Goal: Transaction & Acquisition: Download file/media

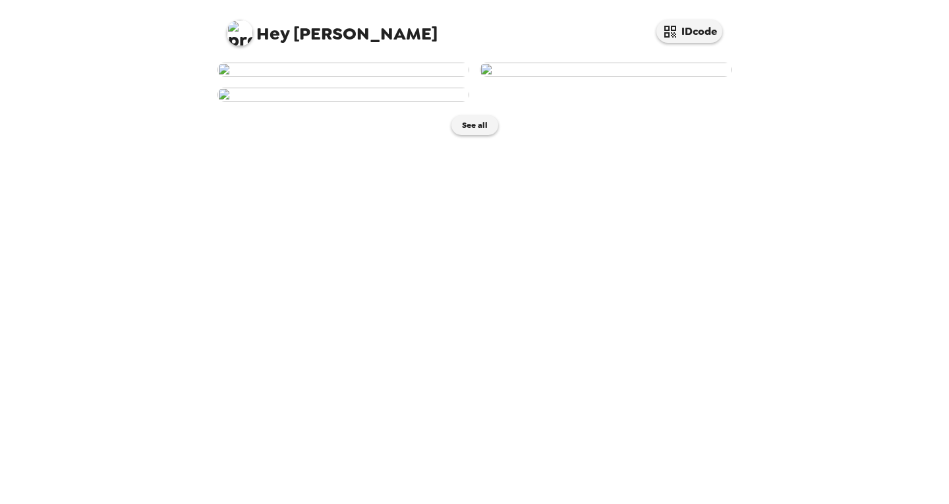
scroll to position [239, 0]
click at [468, 135] on button "See all" at bounding box center [475, 125] width 47 height 20
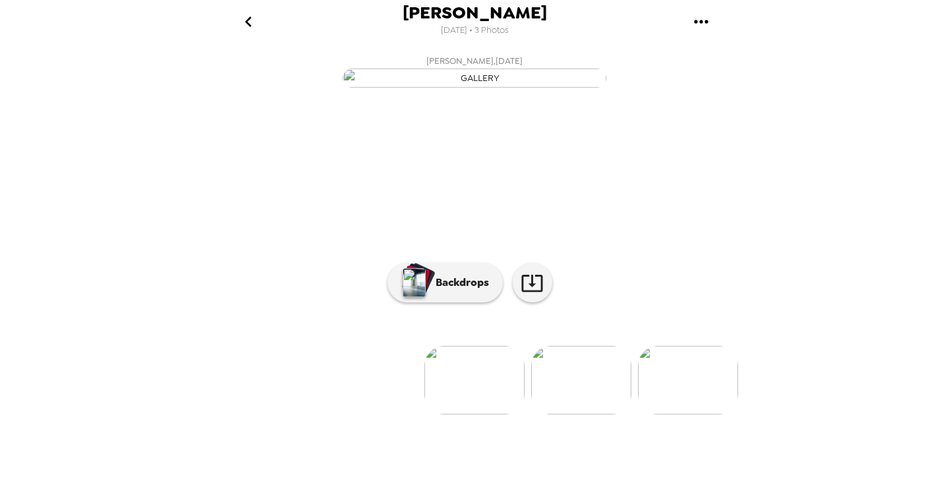
click at [712, 18] on button "gallery menu" at bounding box center [701, 21] width 43 height 43
click at [733, 59] on span "Download all photos" at bounding box center [764, 60] width 100 height 16
click at [448, 303] on button "Backdrops" at bounding box center [445, 283] width 115 height 40
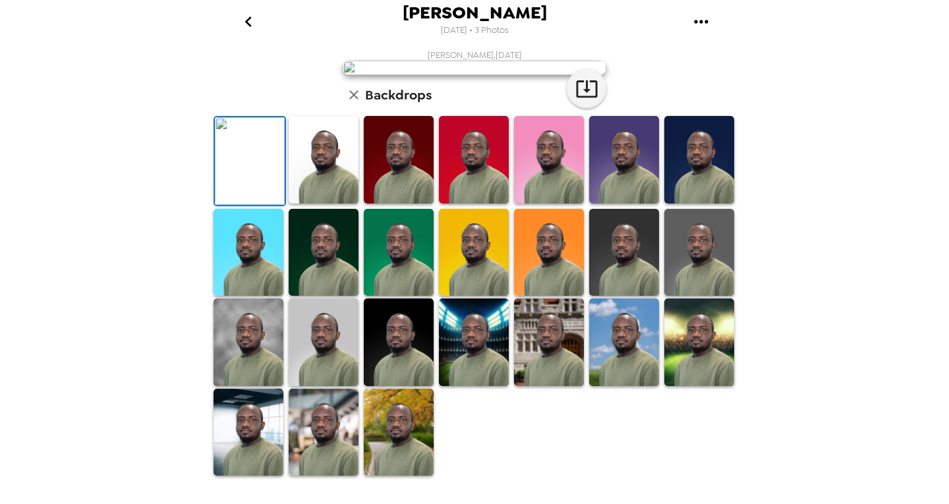
click at [322, 204] on img at bounding box center [324, 160] width 70 height 88
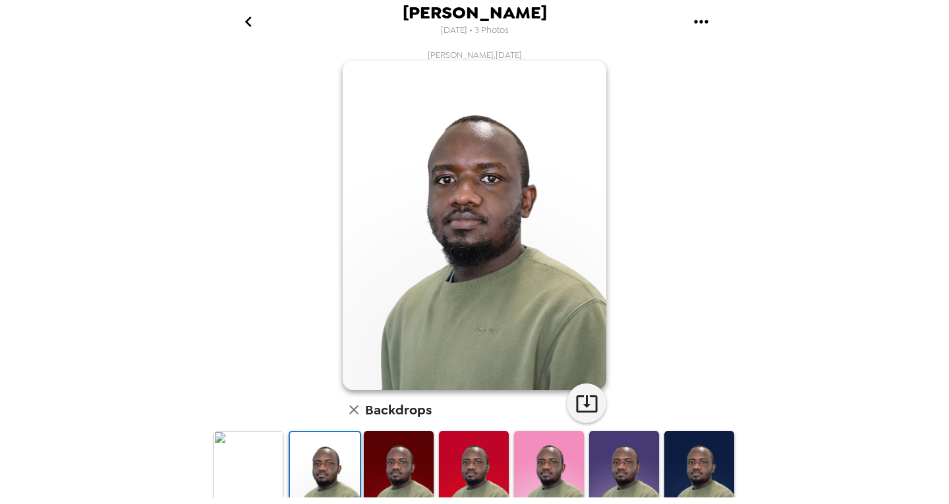
click at [262, 475] on img at bounding box center [249, 475] width 70 height 88
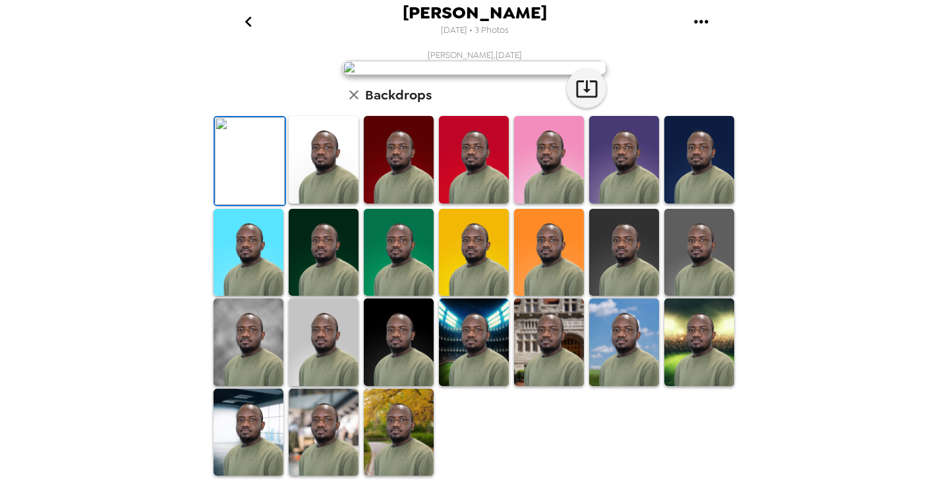
click at [299, 204] on img at bounding box center [324, 160] width 70 height 88
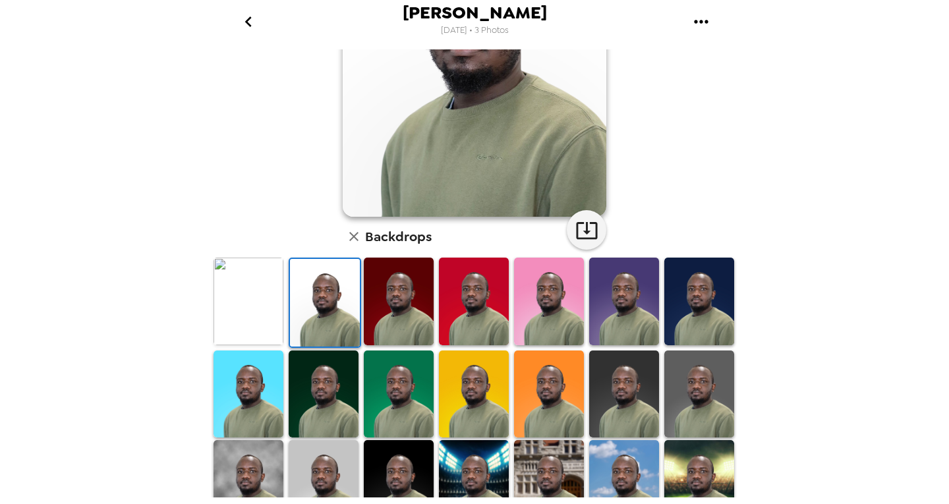
scroll to position [198, 0]
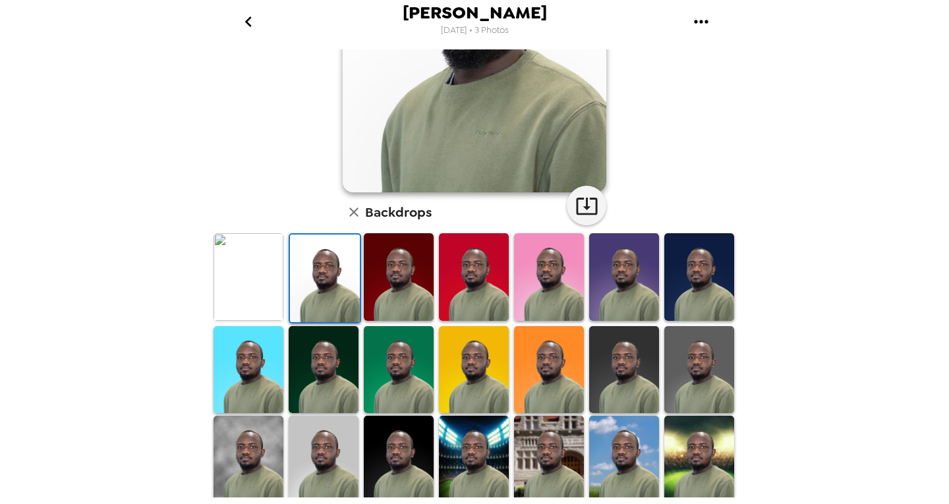
click at [404, 281] on img at bounding box center [399, 277] width 70 height 88
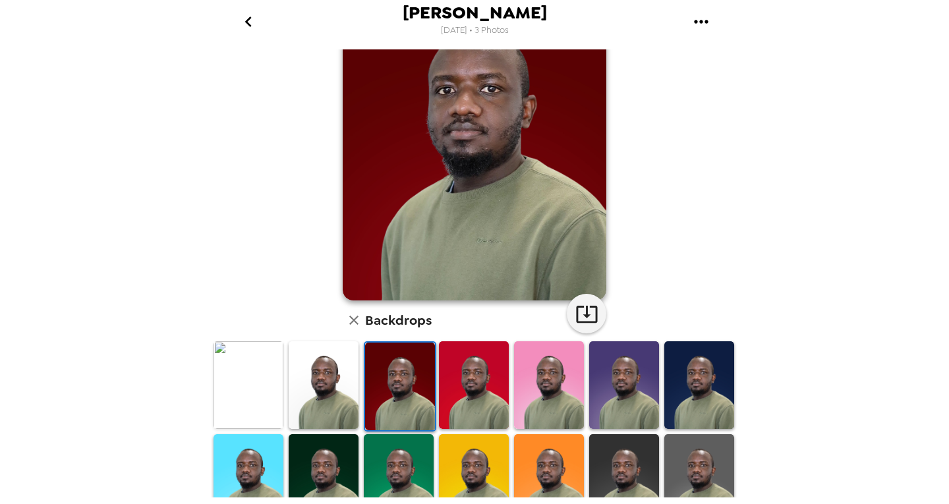
scroll to position [0, 0]
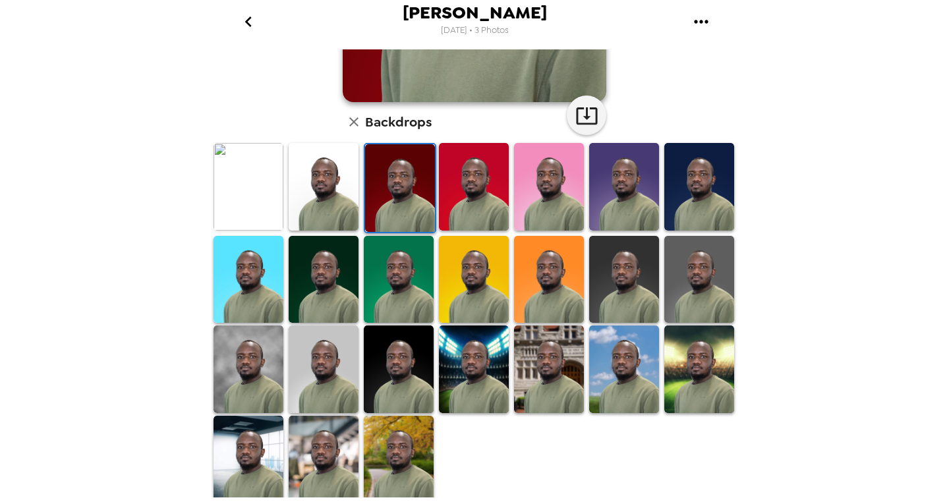
click at [458, 281] on img at bounding box center [474, 280] width 70 height 88
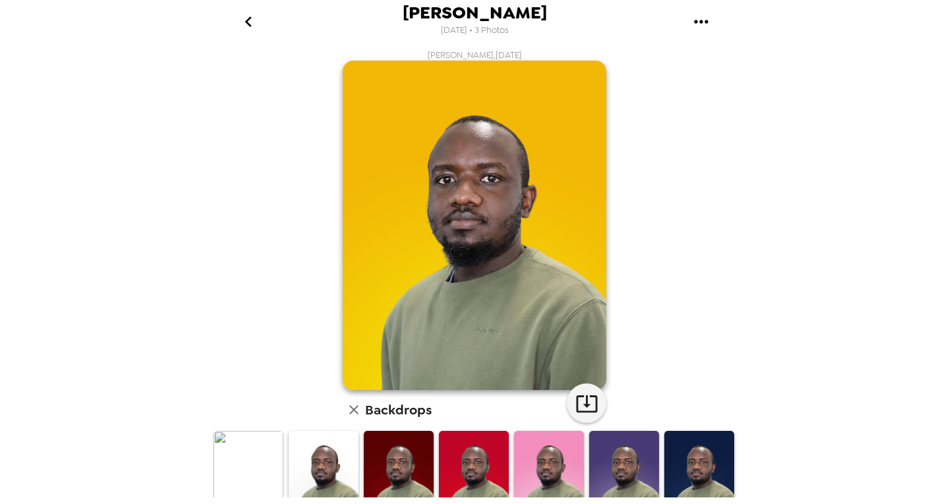
scroll to position [132, 0]
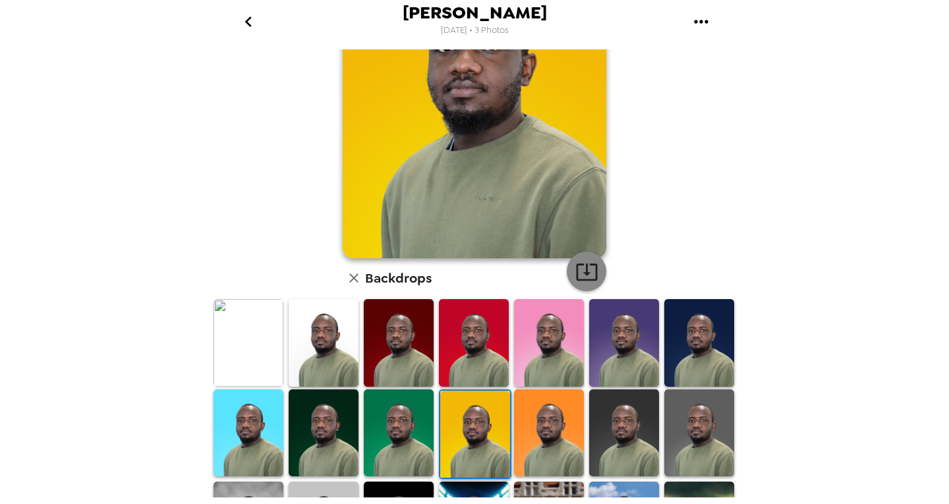
click at [576, 274] on icon "button" at bounding box center [587, 271] width 23 height 23
click at [535, 428] on img at bounding box center [549, 434] width 70 height 88
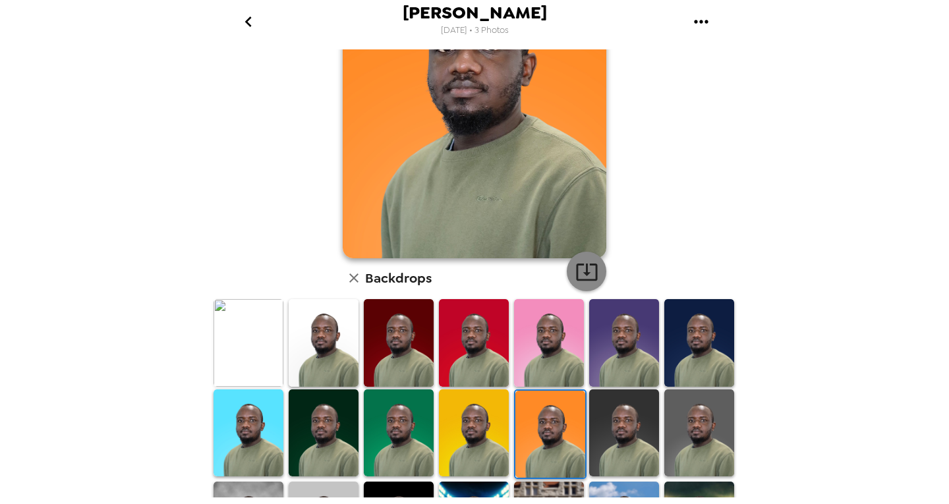
click at [576, 274] on icon "button" at bounding box center [587, 271] width 23 height 23
click at [670, 425] on img at bounding box center [700, 434] width 70 height 88
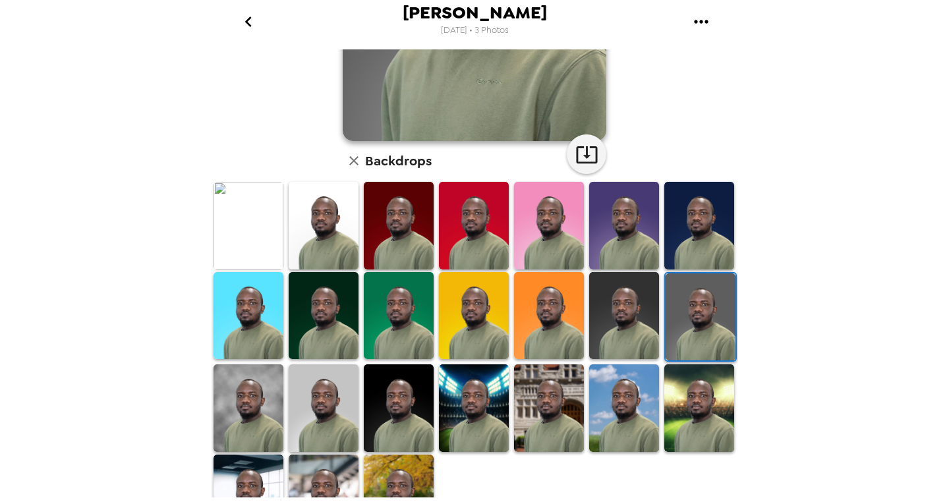
scroll to position [264, 0]
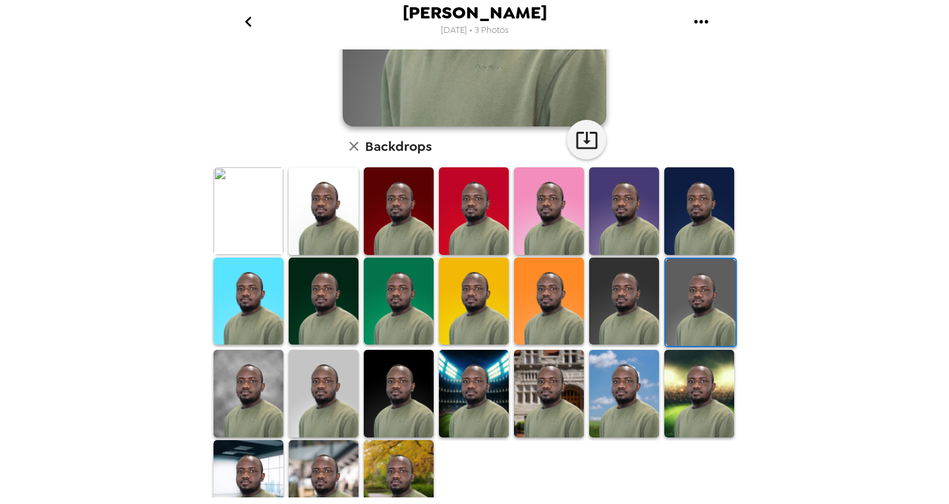
click at [332, 390] on img at bounding box center [324, 394] width 70 height 88
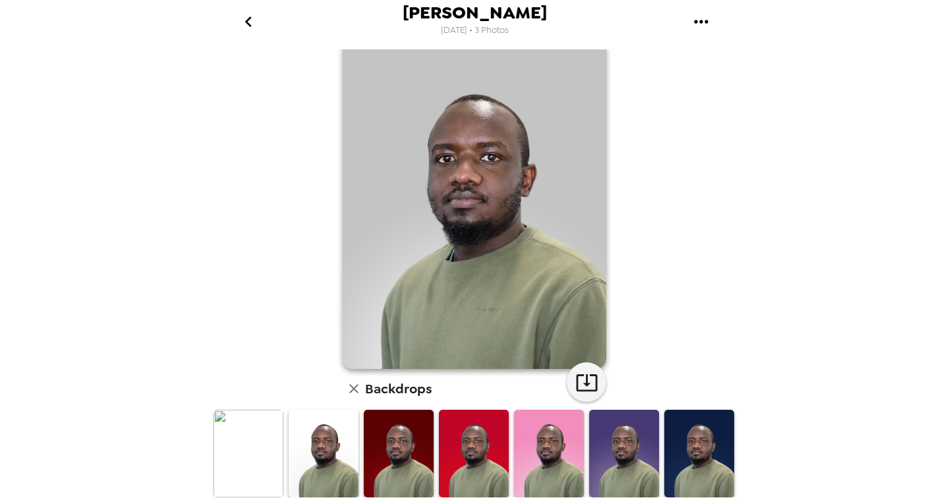
scroll to position [0, 0]
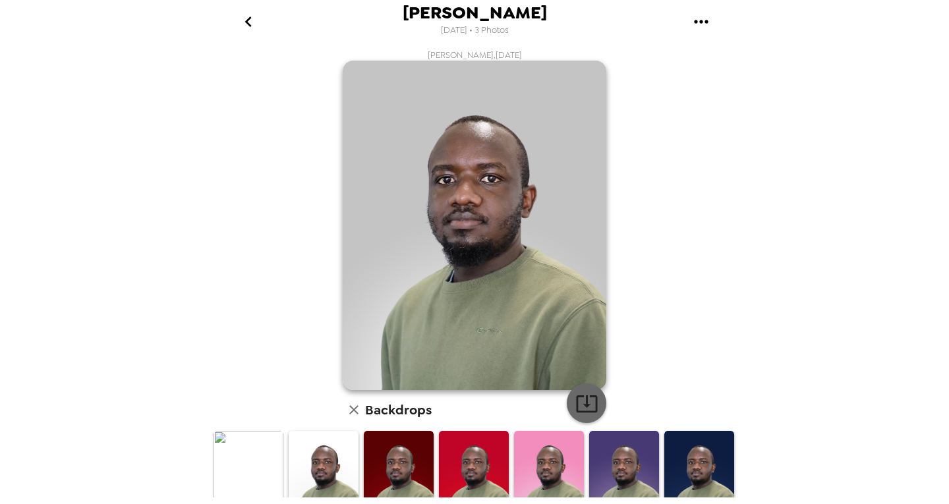
click at [587, 407] on icon "button" at bounding box center [587, 403] width 23 height 23
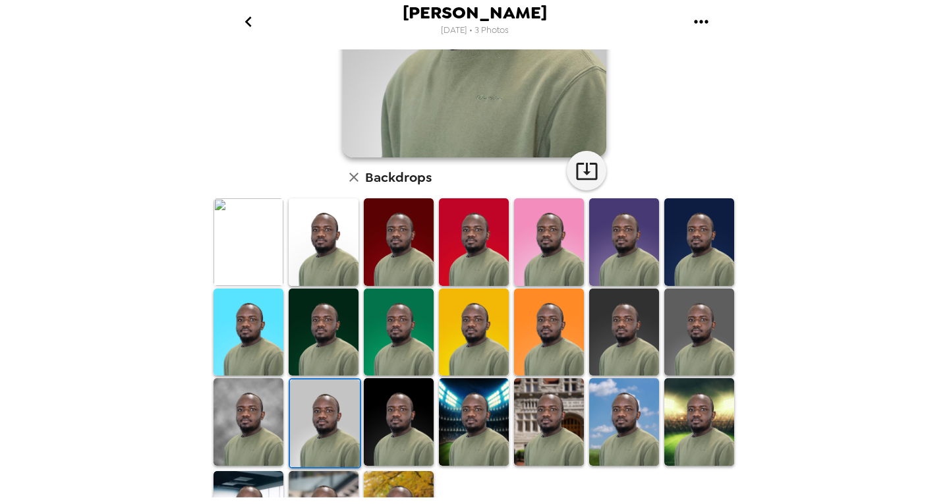
scroll to position [264, 0]
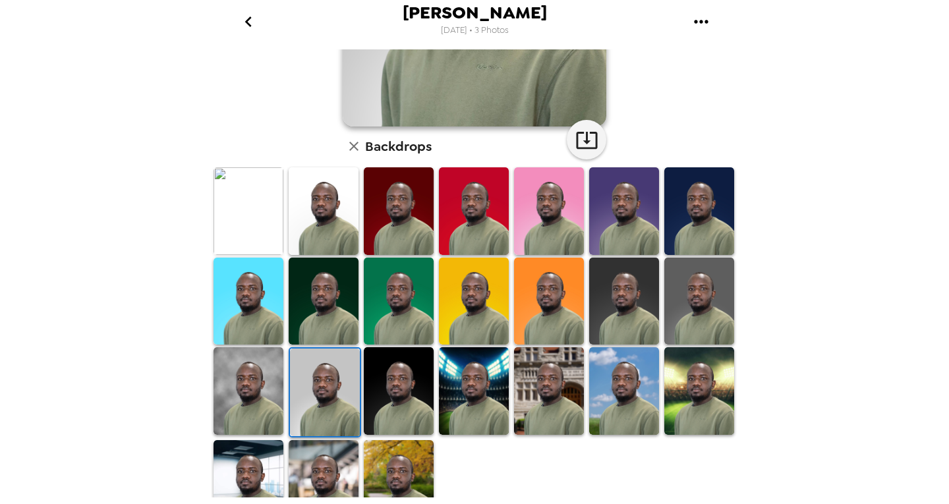
click at [328, 204] on img at bounding box center [324, 211] width 70 height 88
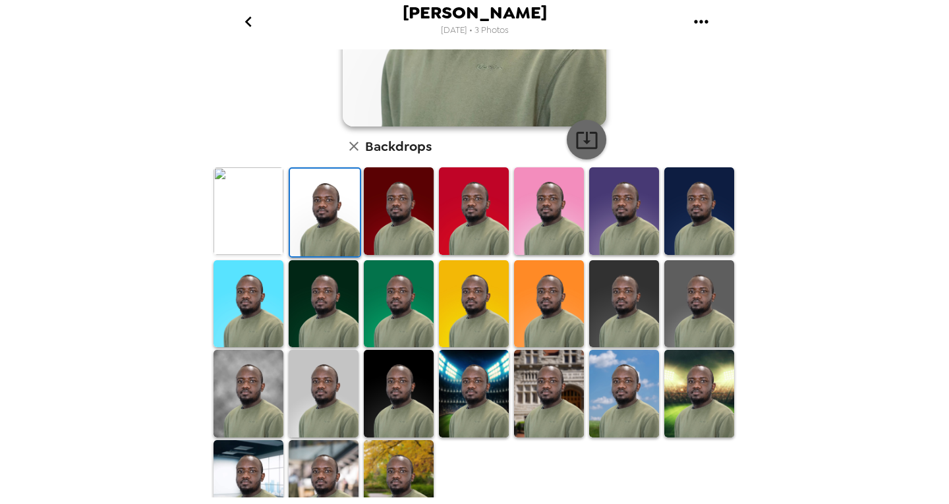
click at [588, 140] on icon "button" at bounding box center [587, 140] width 23 height 23
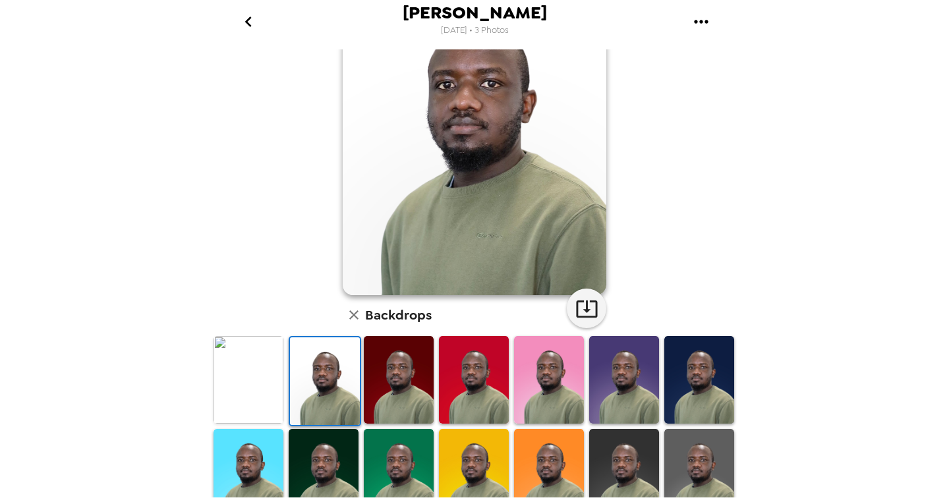
scroll to position [0, 0]
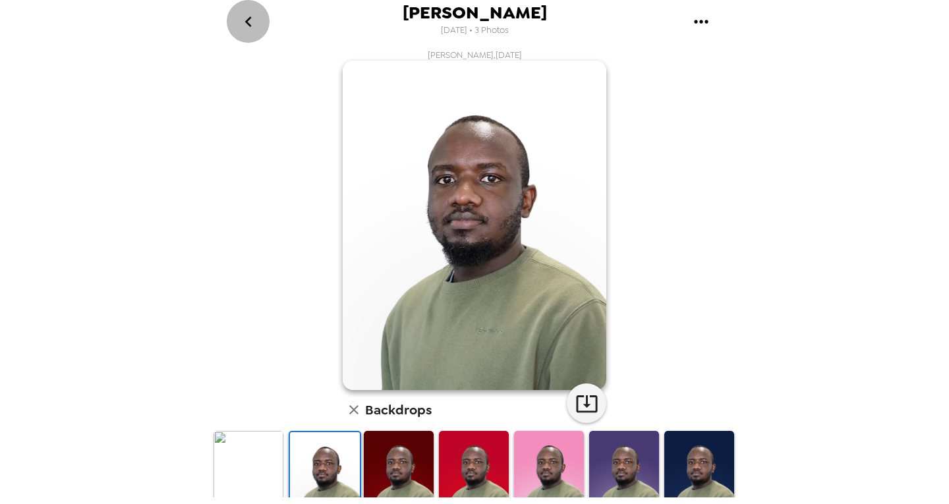
click at [248, 21] on icon "go back" at bounding box center [248, 21] width 21 height 21
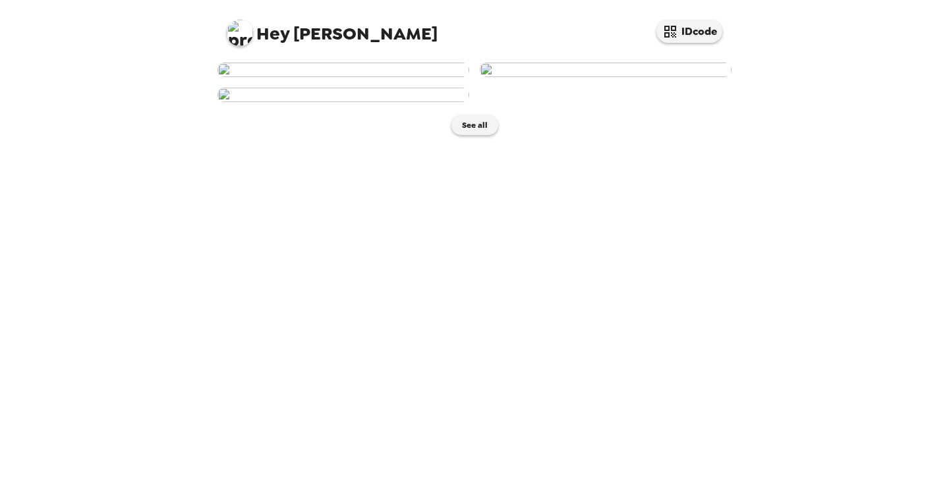
click at [603, 77] on img at bounding box center [606, 70] width 252 height 15
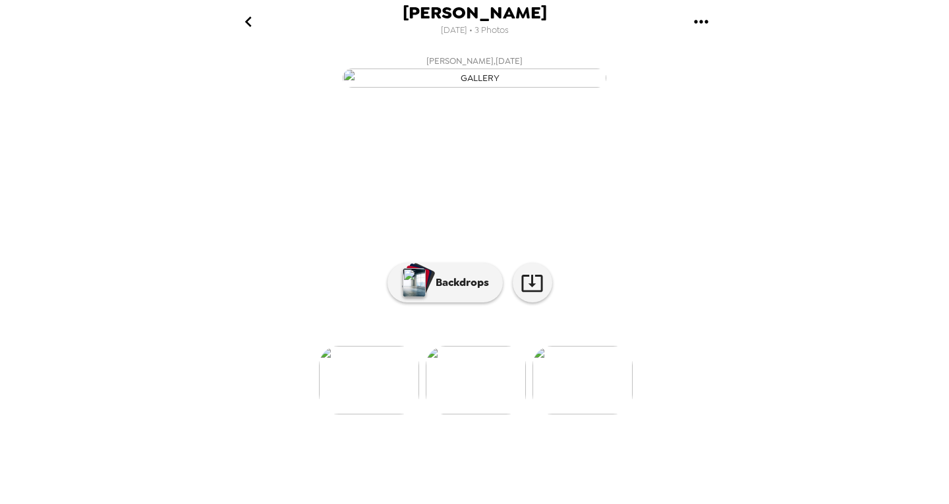
scroll to position [66, 0]
click at [430, 303] on button "Backdrops" at bounding box center [445, 283] width 115 height 40
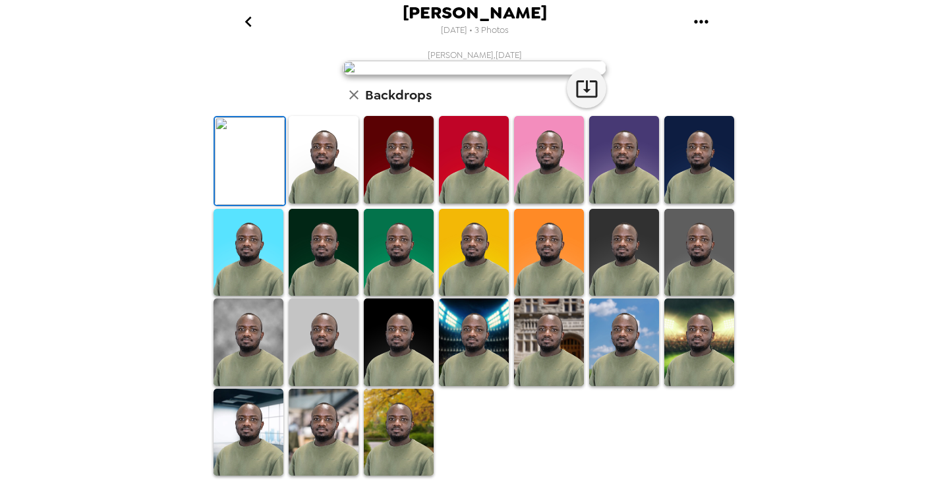
scroll to position [198, 0]
click at [314, 204] on img at bounding box center [324, 160] width 70 height 88
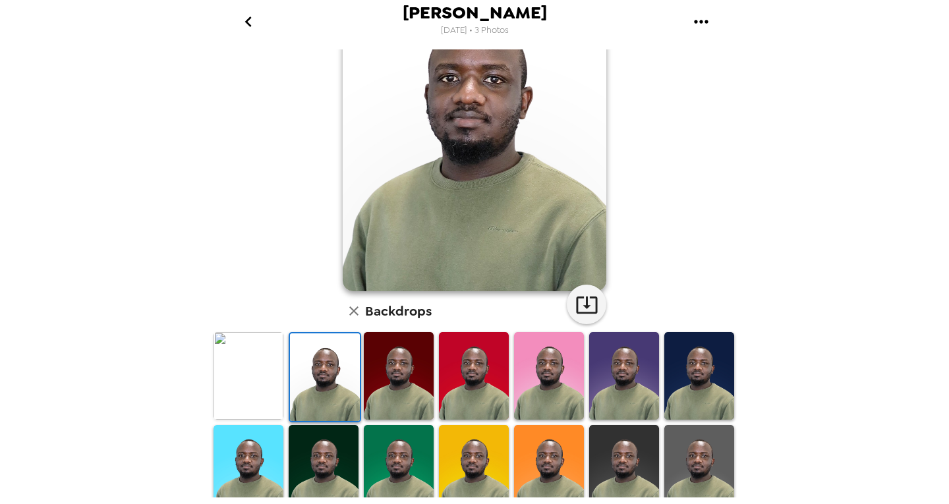
scroll to position [0, 0]
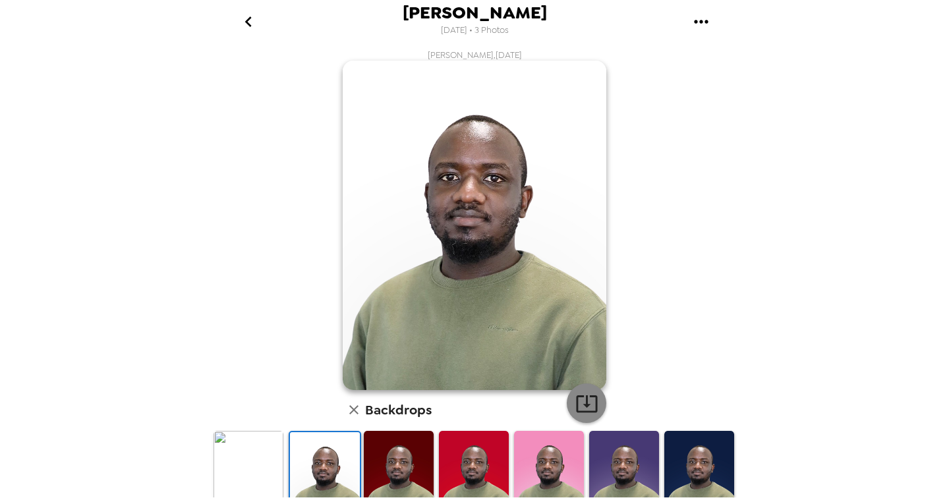
click at [585, 406] on icon "button" at bounding box center [587, 403] width 23 height 23
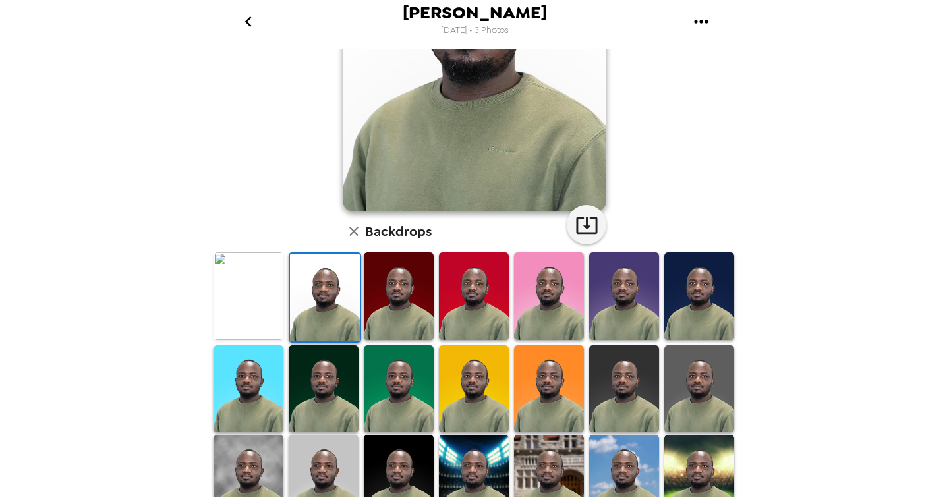
scroll to position [198, 0]
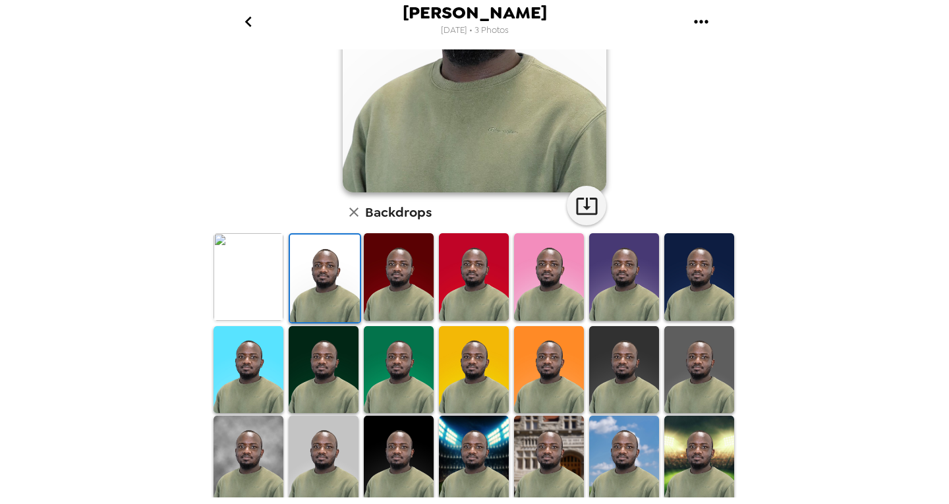
click at [543, 289] on img at bounding box center [549, 277] width 70 height 88
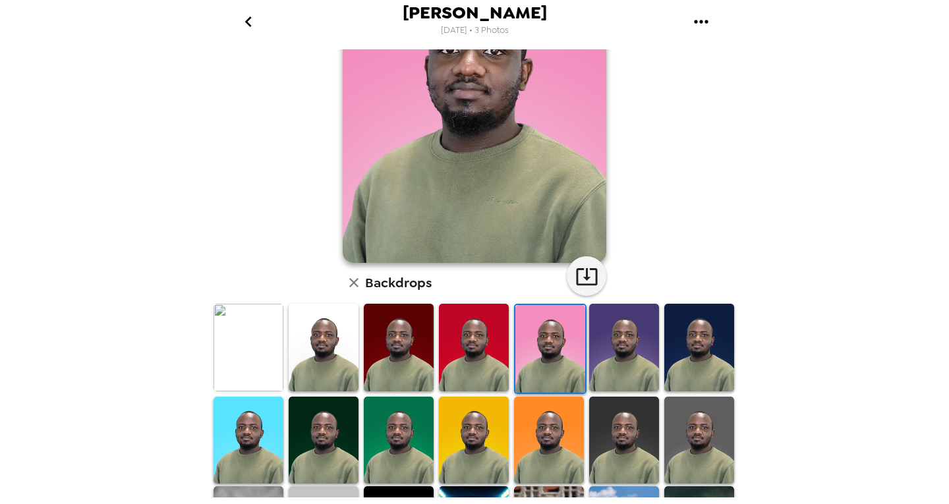
scroll to position [132, 0]
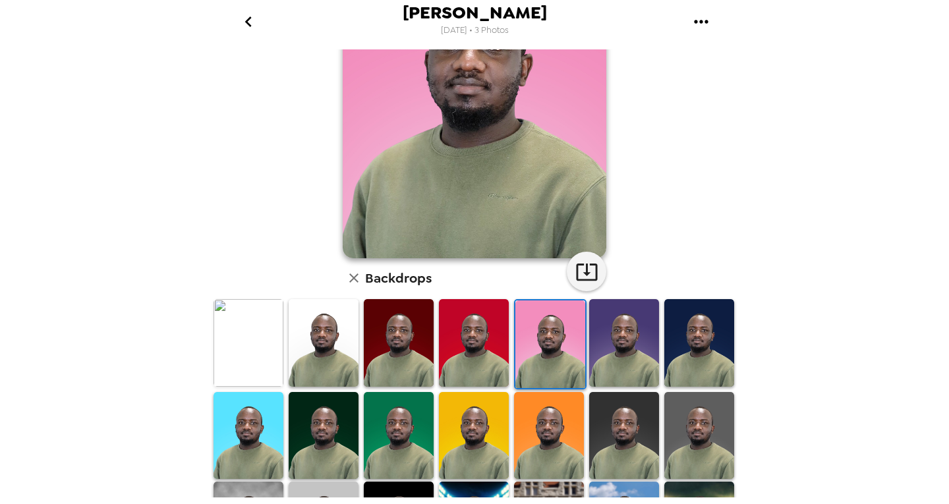
click at [388, 350] on img at bounding box center [399, 343] width 70 height 88
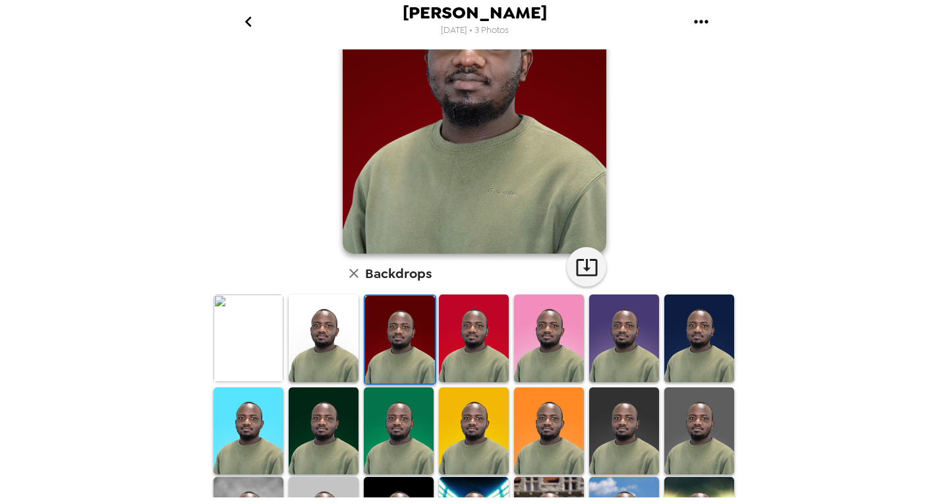
scroll to position [0, 0]
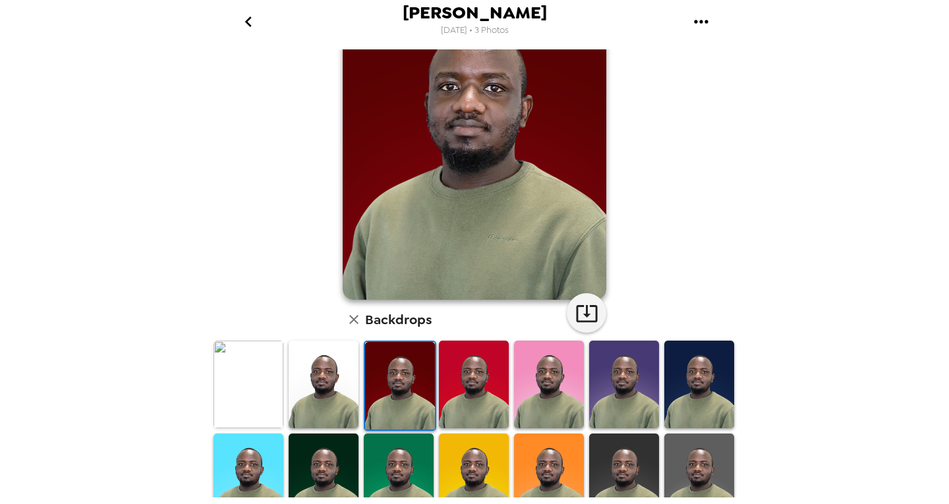
click at [254, 460] on img at bounding box center [249, 478] width 70 height 88
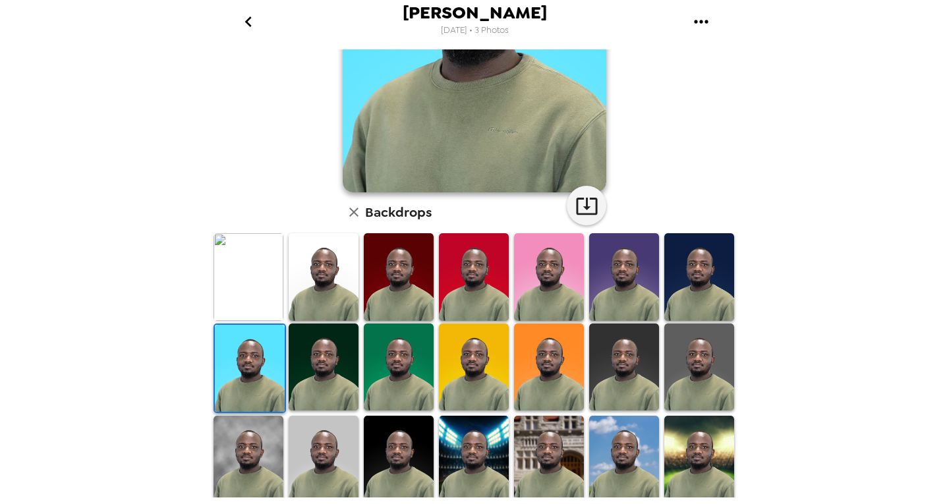
click at [337, 355] on img at bounding box center [324, 368] width 70 height 88
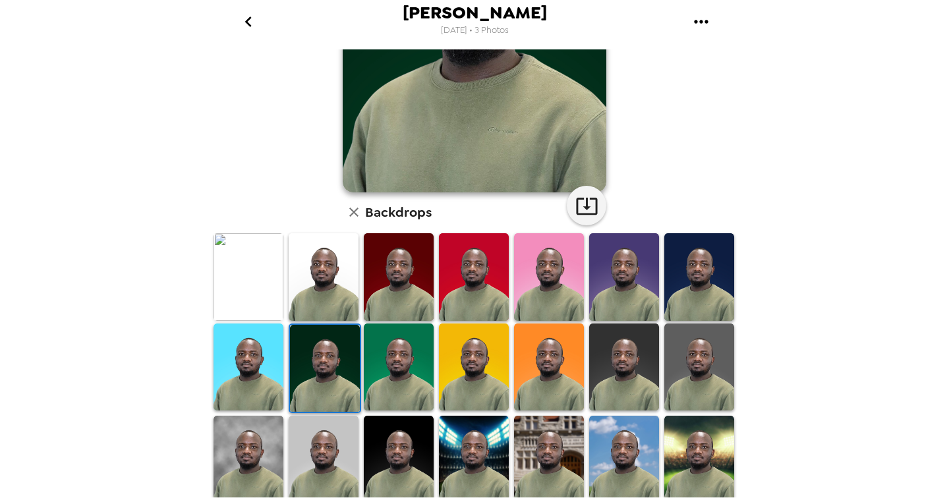
click at [404, 355] on img at bounding box center [399, 368] width 70 height 88
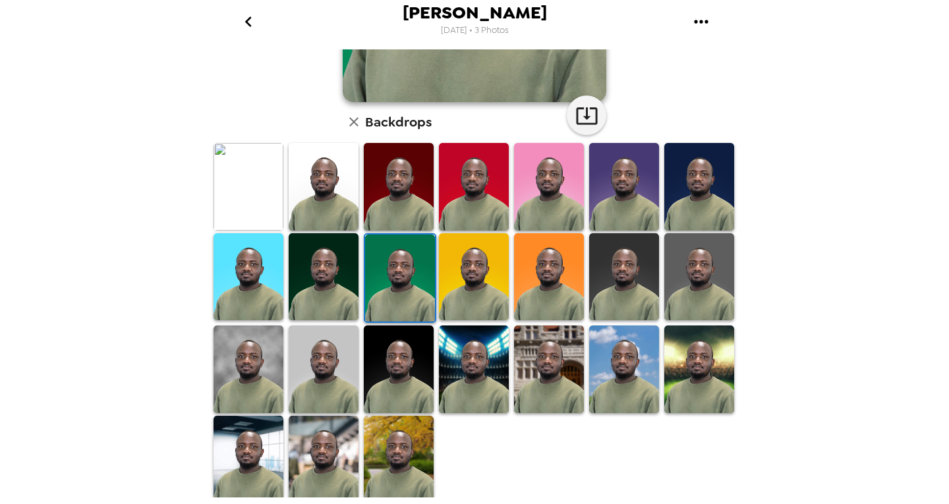
click at [484, 274] on img at bounding box center [474, 277] width 70 height 88
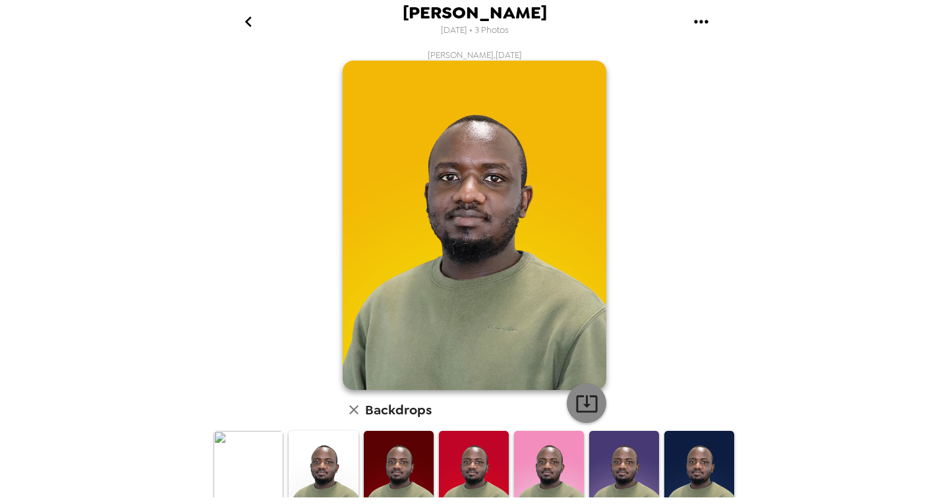
click at [579, 398] on icon "button" at bounding box center [587, 403] width 23 height 23
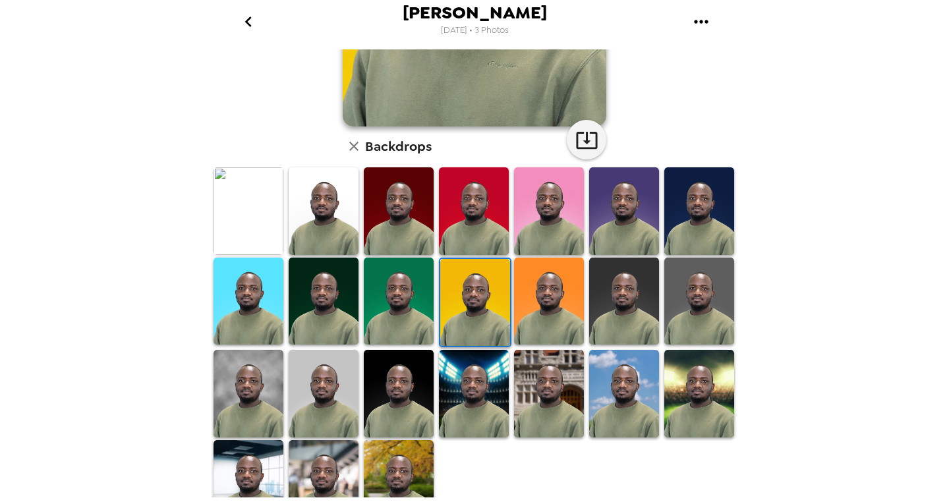
click at [527, 304] on img at bounding box center [549, 302] width 70 height 88
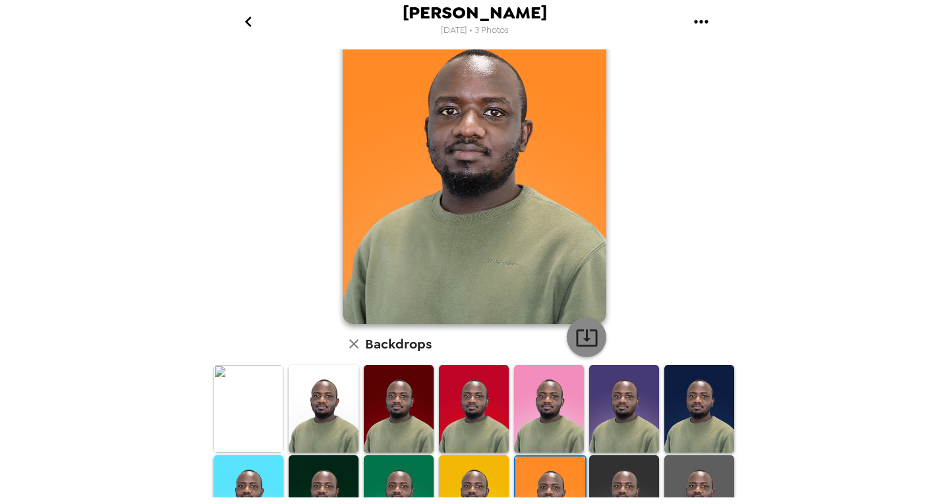
click at [576, 332] on icon "button" at bounding box center [586, 338] width 21 height 17
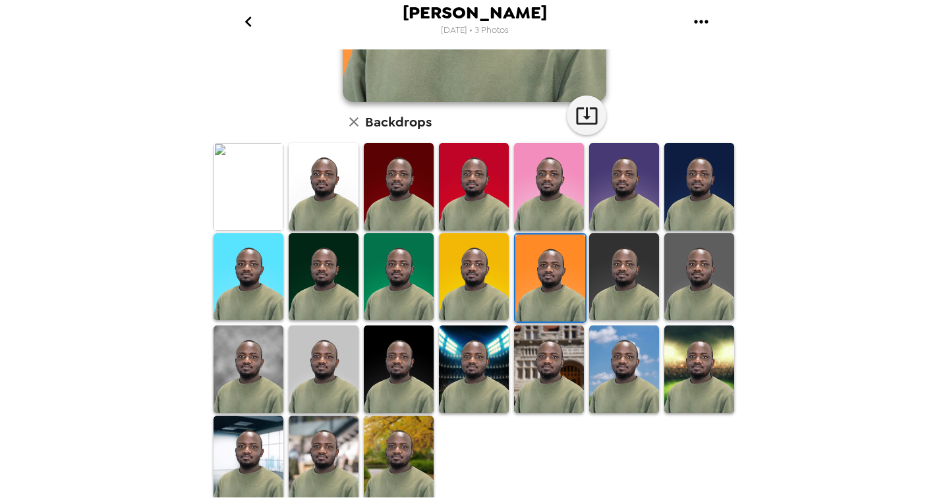
click at [325, 360] on img at bounding box center [324, 370] width 70 height 88
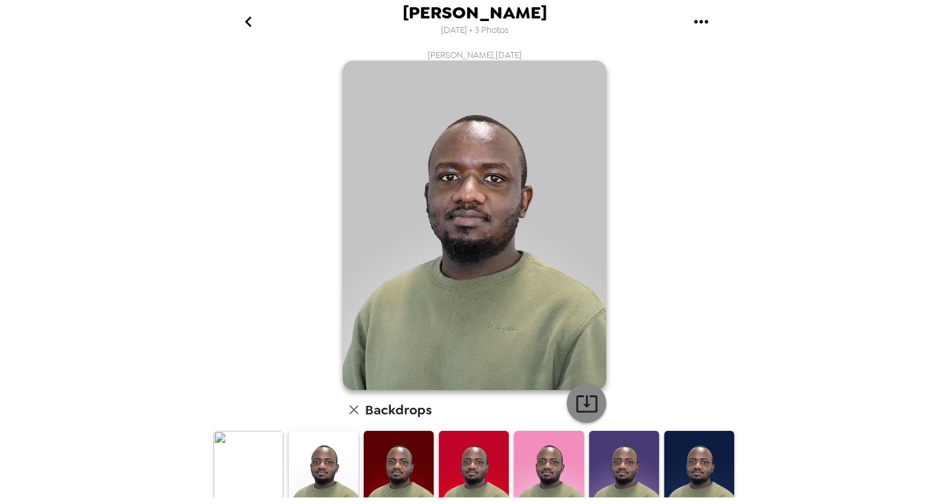
click at [584, 405] on icon "button" at bounding box center [586, 404] width 21 height 17
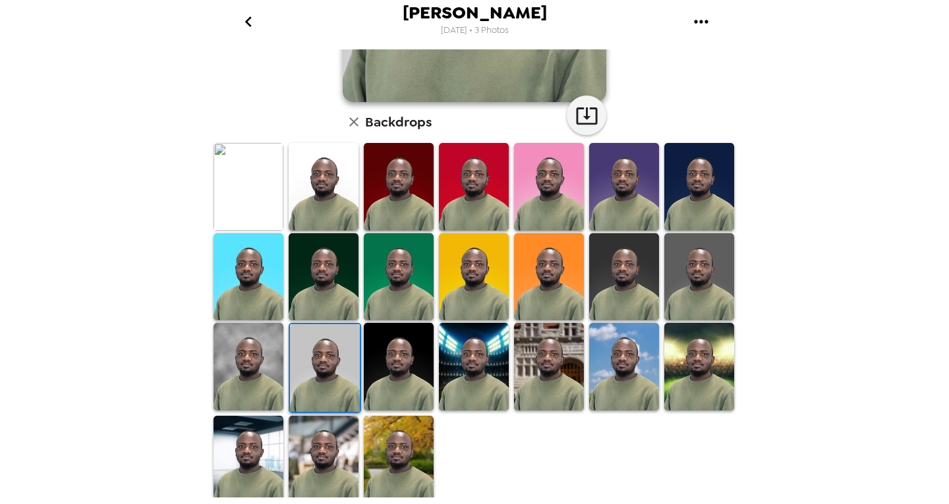
click at [255, 363] on img at bounding box center [249, 367] width 70 height 88
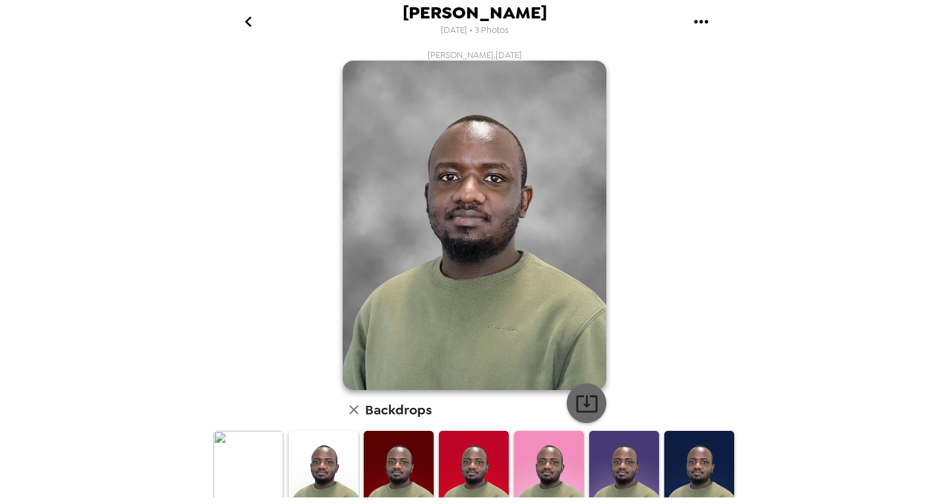
click at [581, 394] on icon "button" at bounding box center [587, 403] width 23 height 23
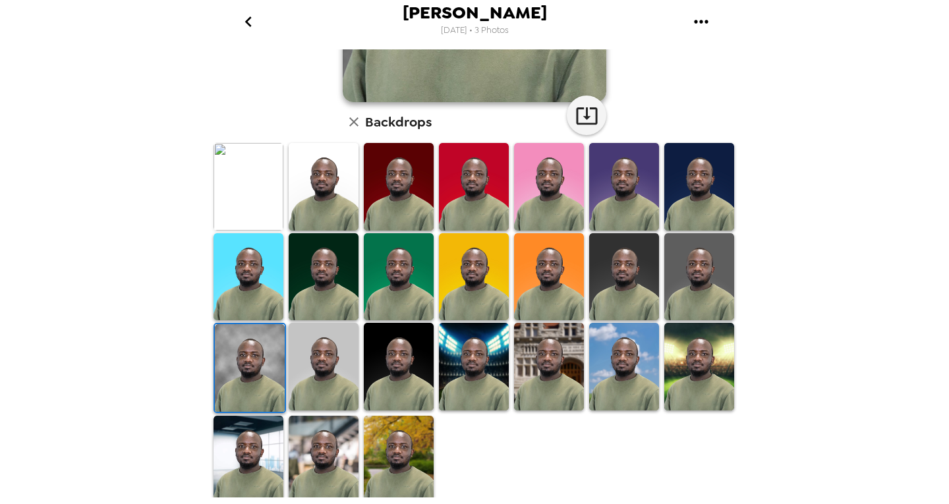
click at [686, 278] on img at bounding box center [700, 277] width 70 height 88
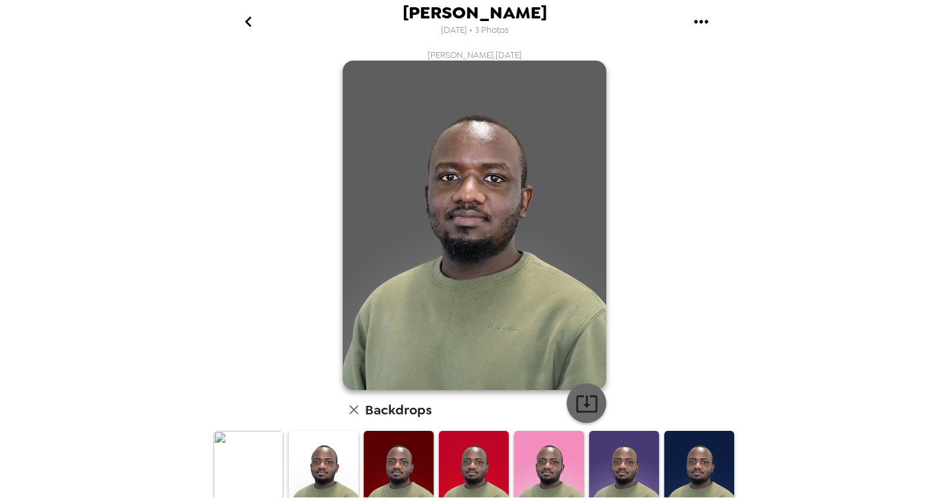
click at [576, 404] on icon "button" at bounding box center [587, 403] width 23 height 23
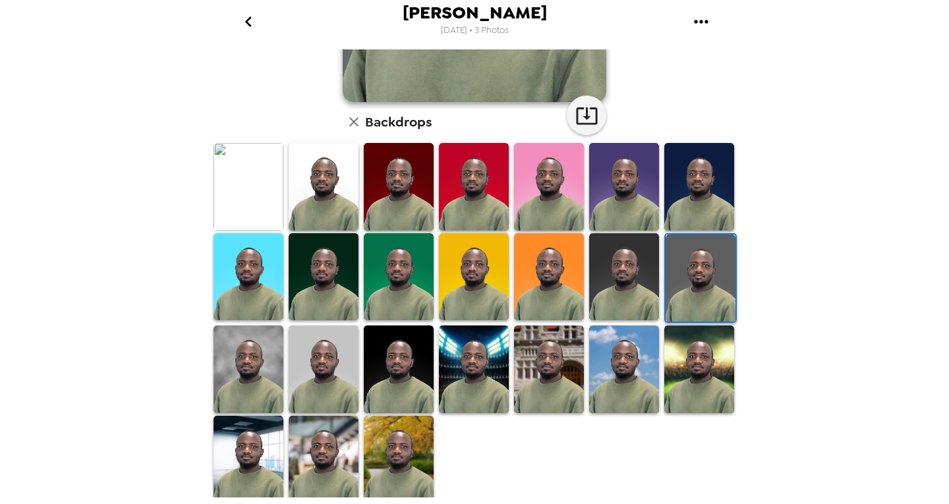
click at [628, 276] on img at bounding box center [624, 277] width 70 height 88
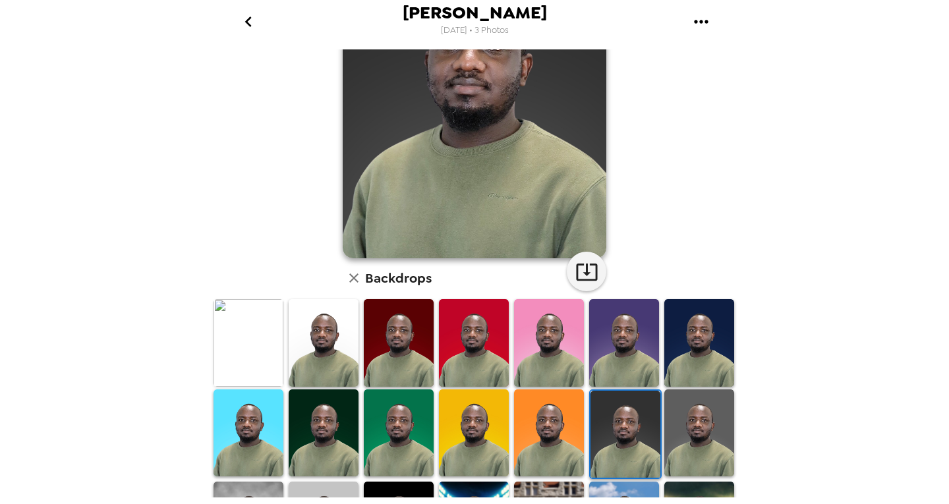
click at [695, 351] on img at bounding box center [700, 343] width 70 height 88
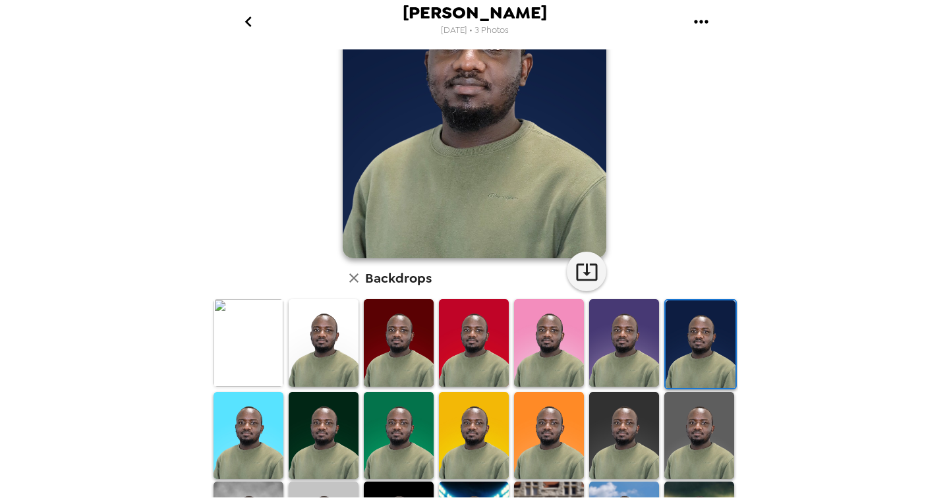
scroll to position [26, 0]
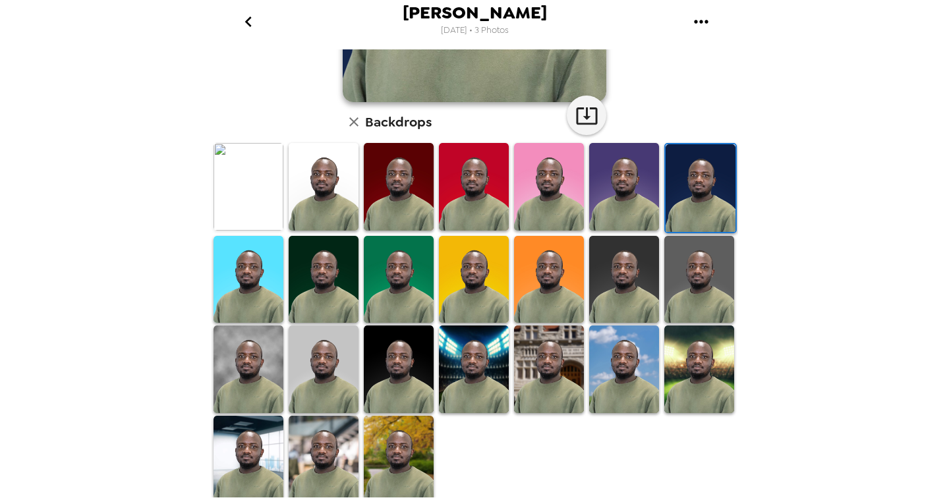
click at [620, 208] on img at bounding box center [624, 187] width 70 height 88
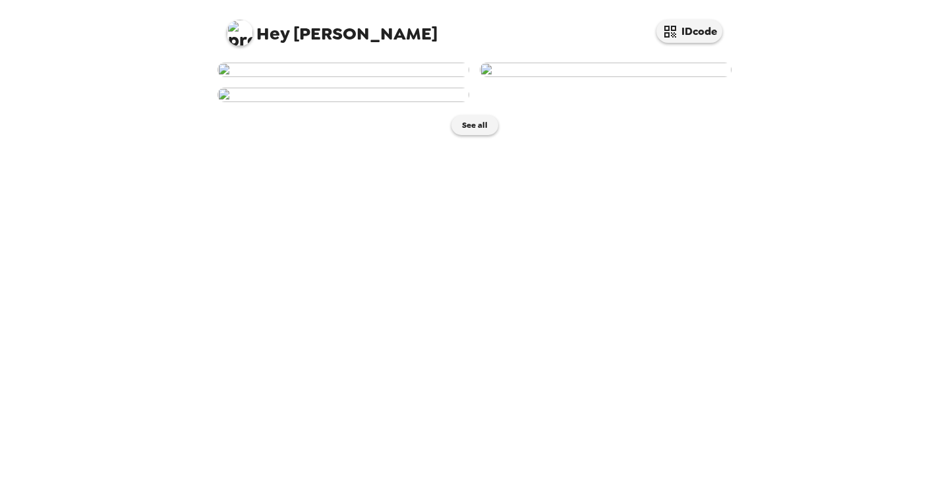
click at [337, 77] on img at bounding box center [344, 70] width 252 height 15
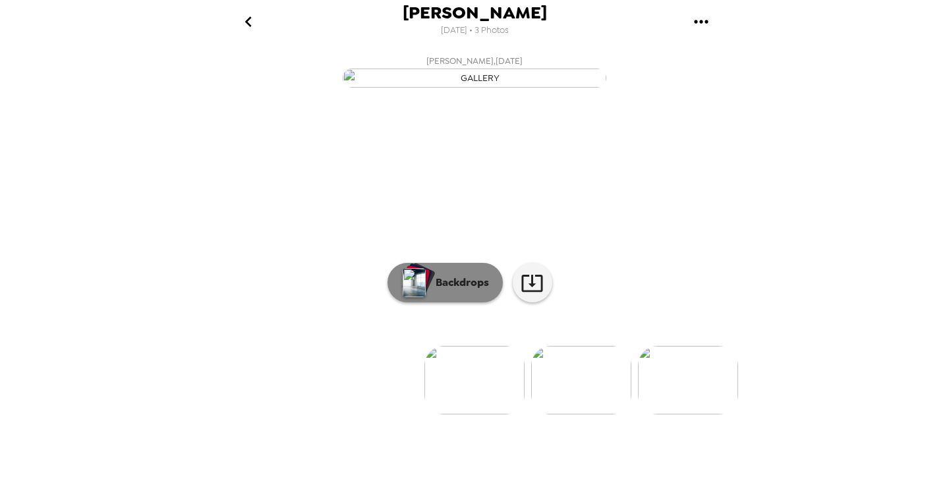
click at [448, 303] on button "Backdrops" at bounding box center [445, 283] width 115 height 40
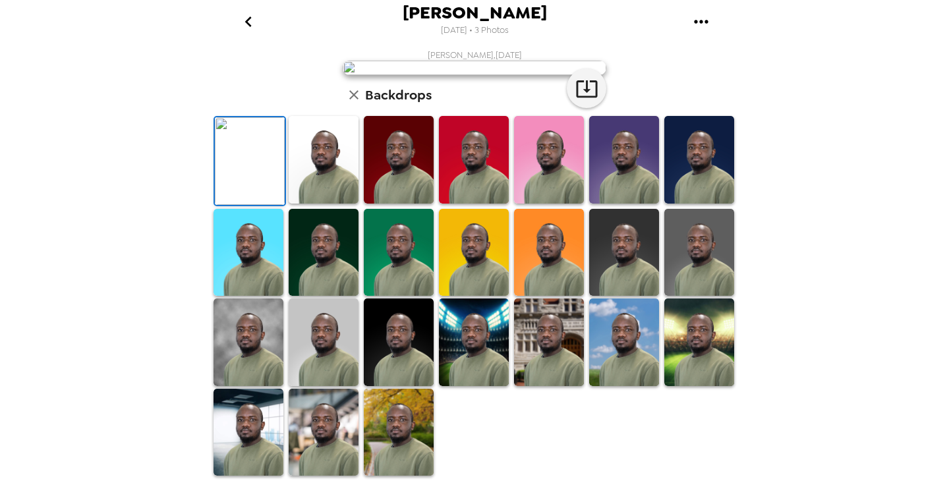
click at [692, 278] on img at bounding box center [700, 253] width 70 height 88
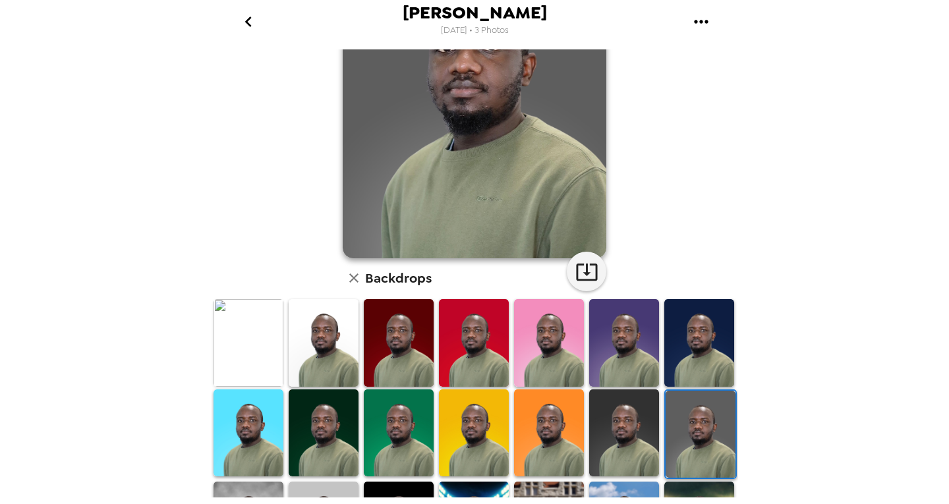
click at [615, 420] on img at bounding box center [624, 434] width 70 height 88
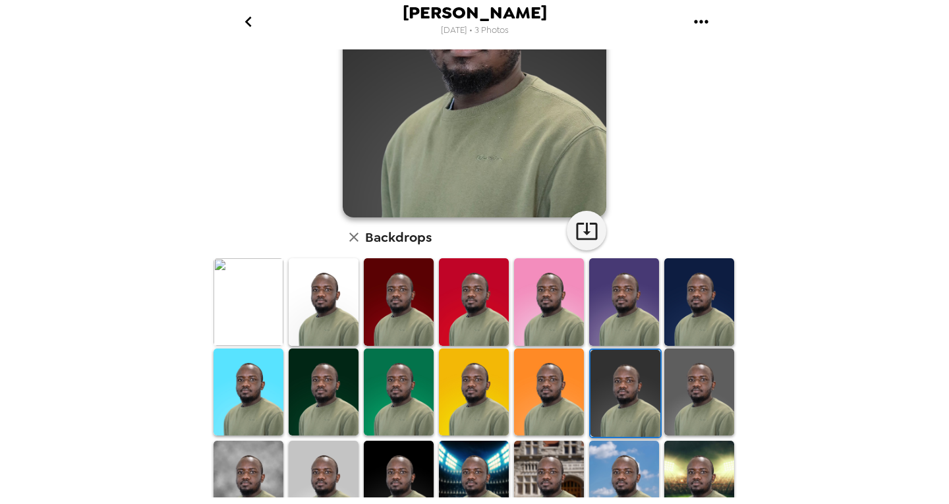
scroll to position [198, 0]
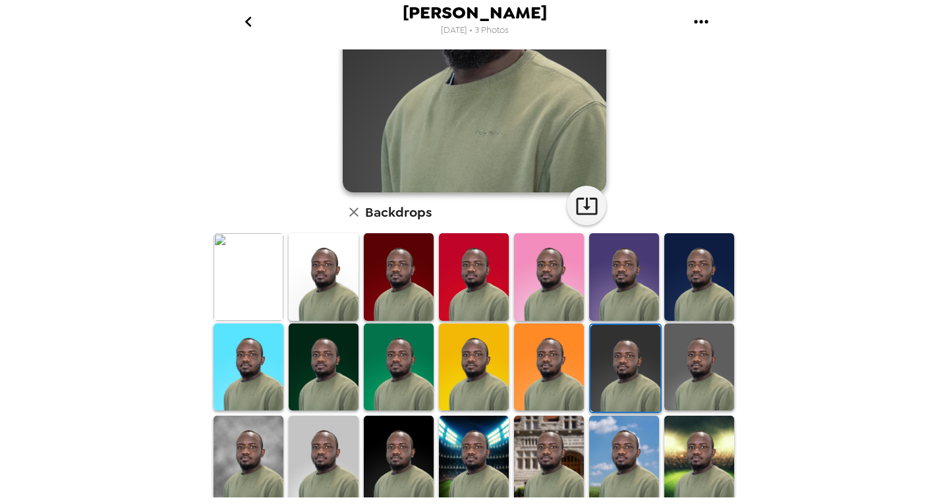
click at [670, 368] on img at bounding box center [700, 368] width 70 height 88
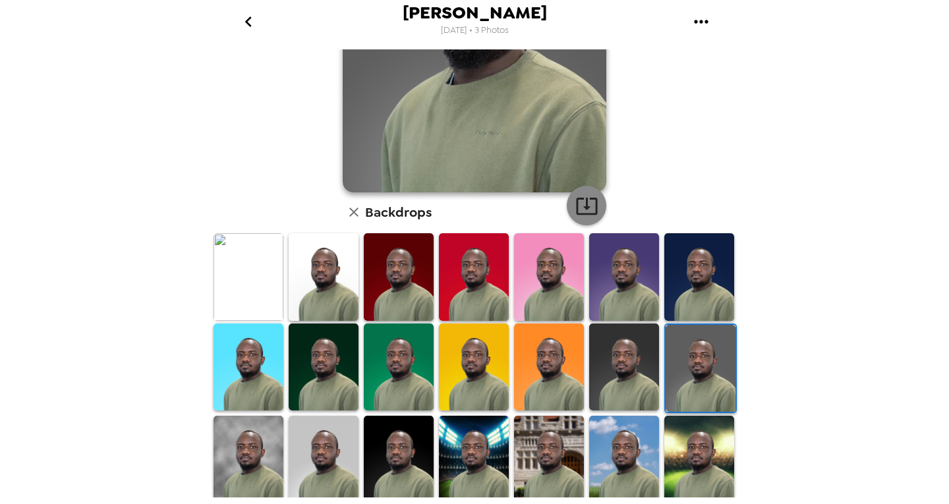
click at [581, 200] on icon "button" at bounding box center [586, 206] width 21 height 17
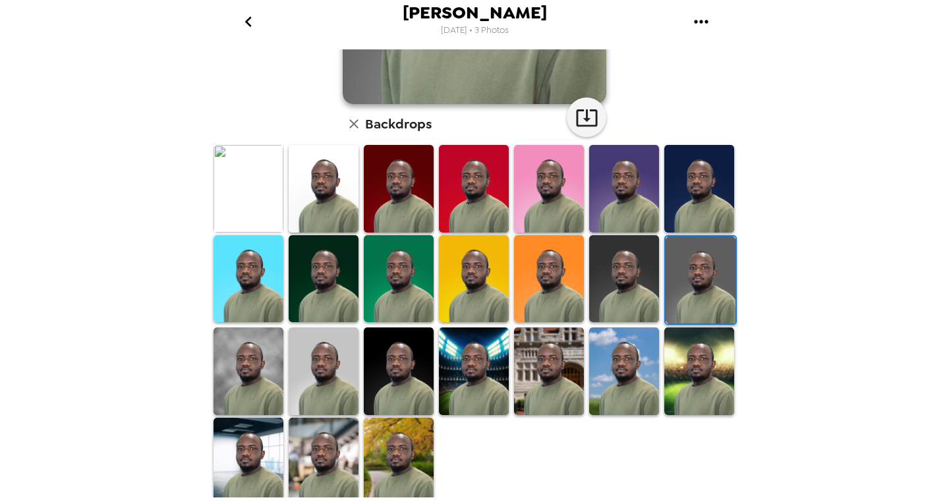
scroll to position [288, 0]
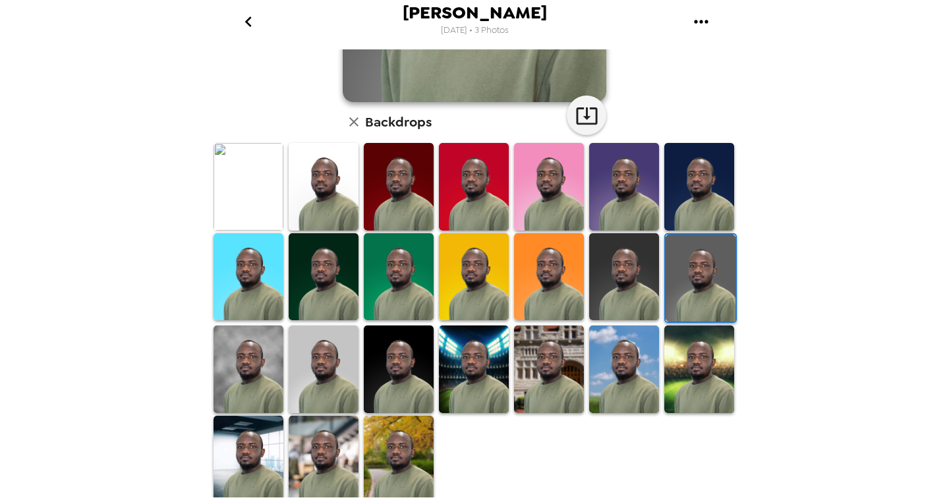
click at [554, 206] on img at bounding box center [549, 187] width 70 height 88
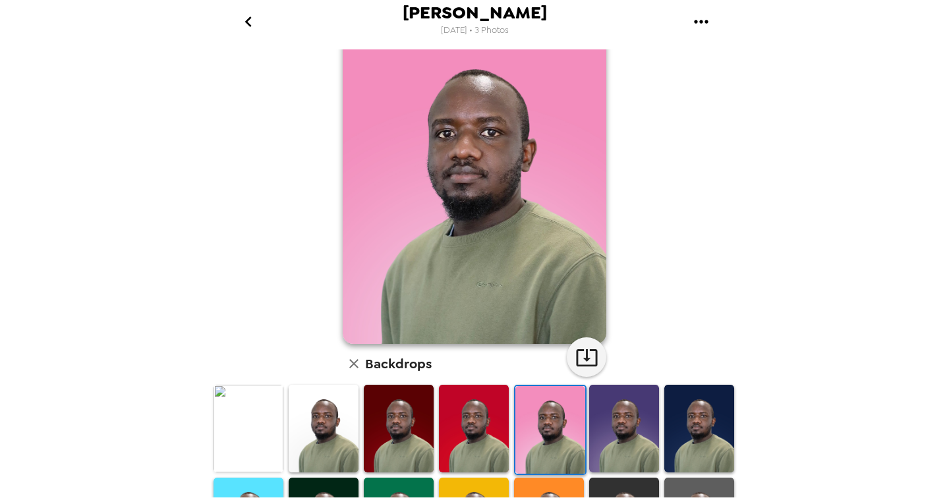
scroll to position [0, 0]
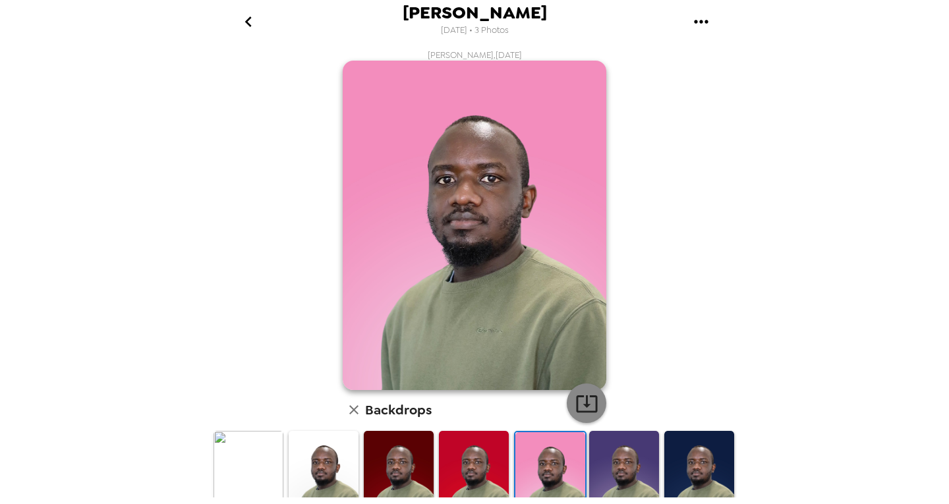
click at [579, 402] on icon "button" at bounding box center [587, 403] width 23 height 23
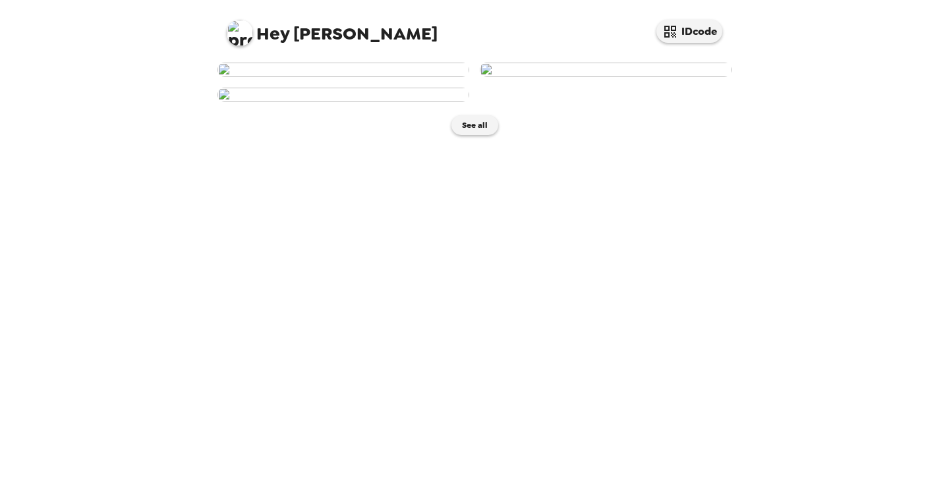
scroll to position [239, 0]
click at [357, 102] on img at bounding box center [344, 95] width 252 height 15
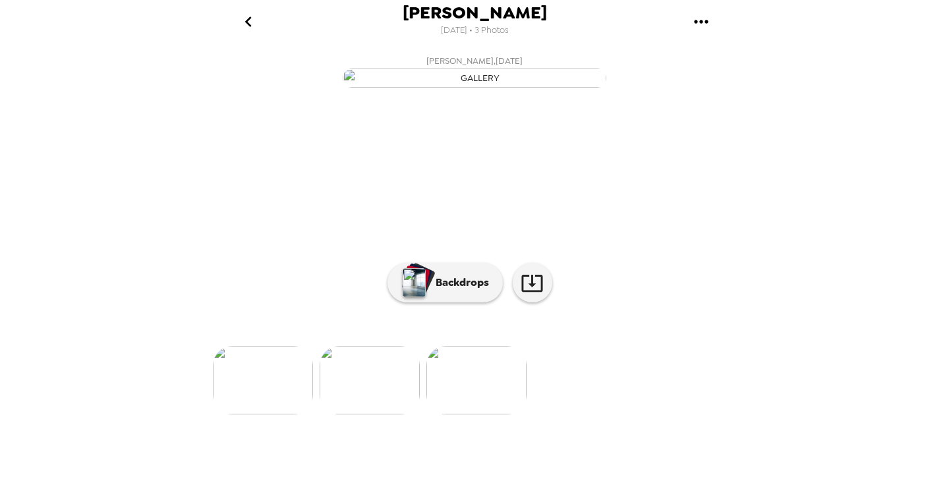
scroll to position [66, 0]
click at [444, 291] on p "Backdrops" at bounding box center [459, 283] width 60 height 16
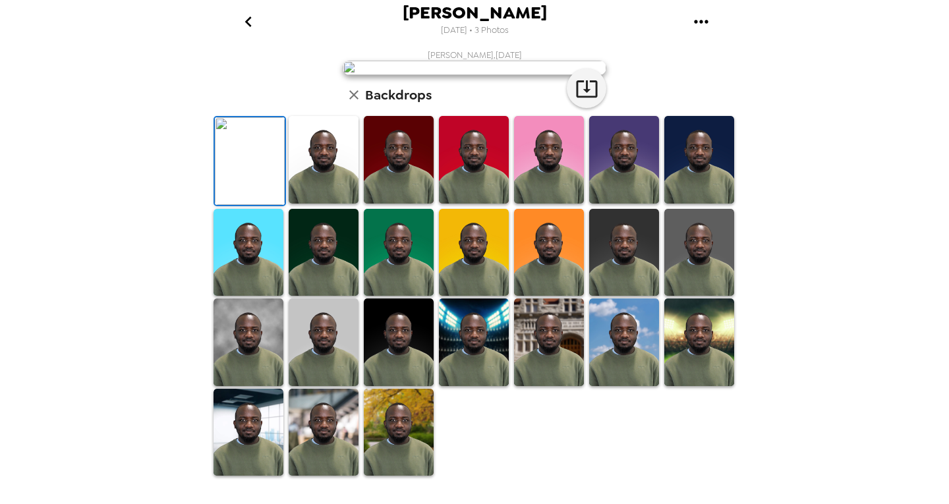
click at [620, 204] on img at bounding box center [624, 160] width 70 height 88
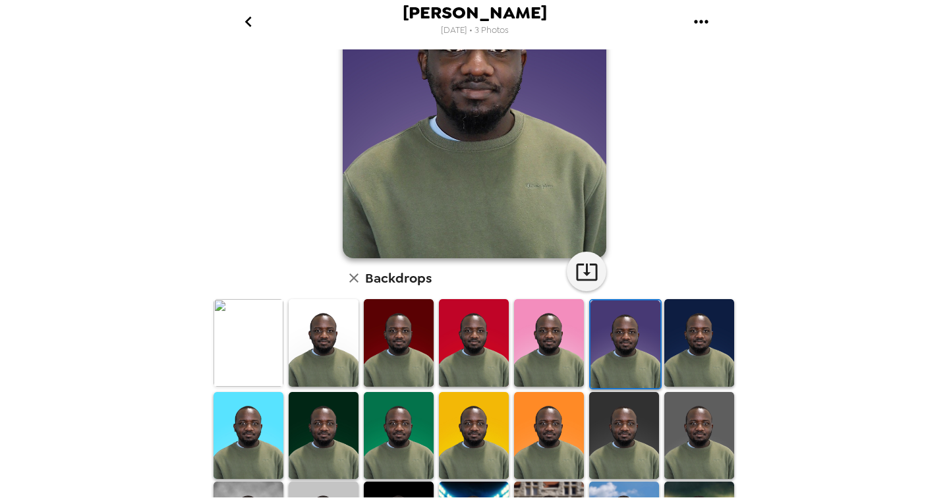
click at [666, 350] on img at bounding box center [700, 343] width 70 height 88
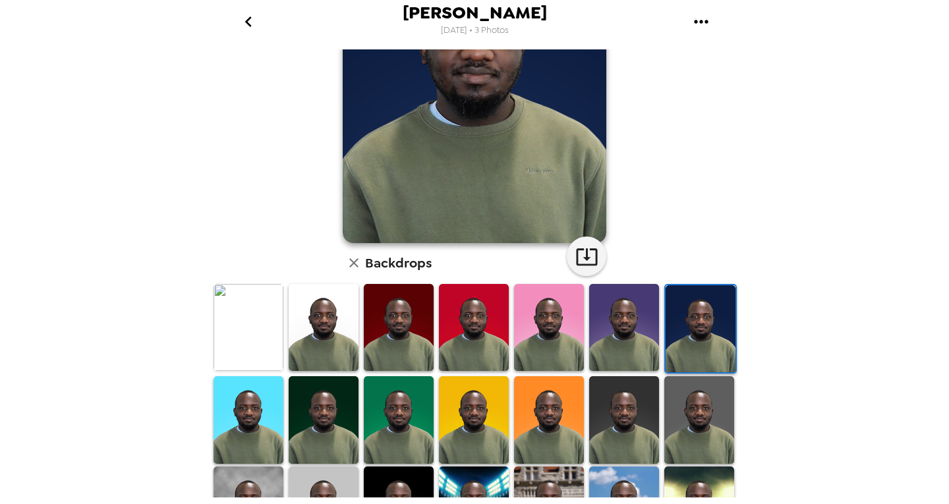
scroll to position [198, 0]
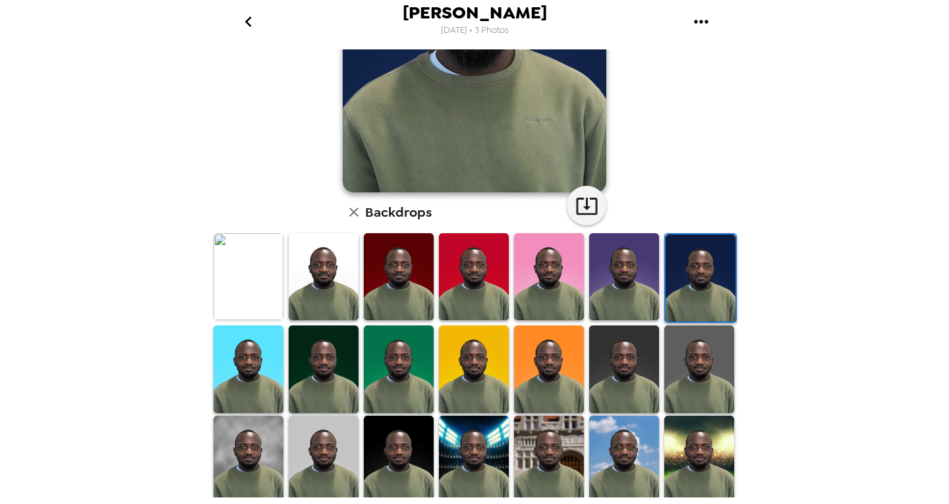
click at [680, 373] on img at bounding box center [700, 369] width 70 height 87
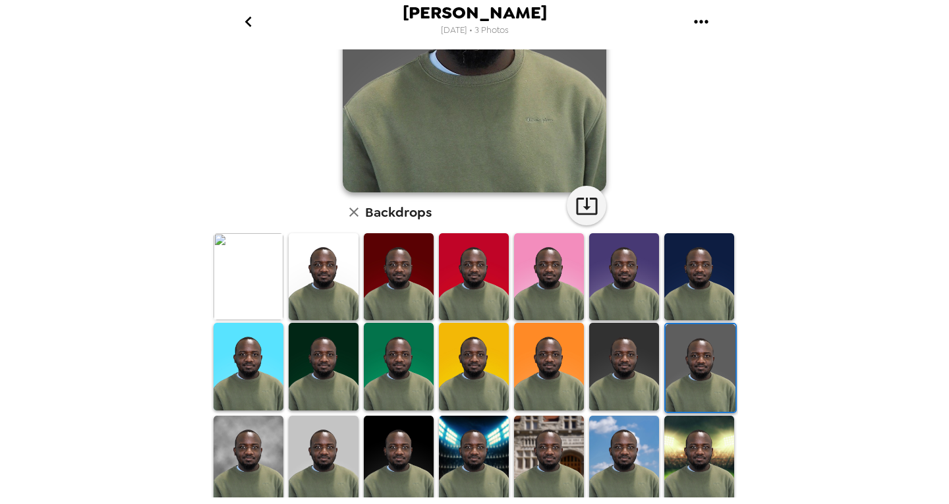
scroll to position [0, 0]
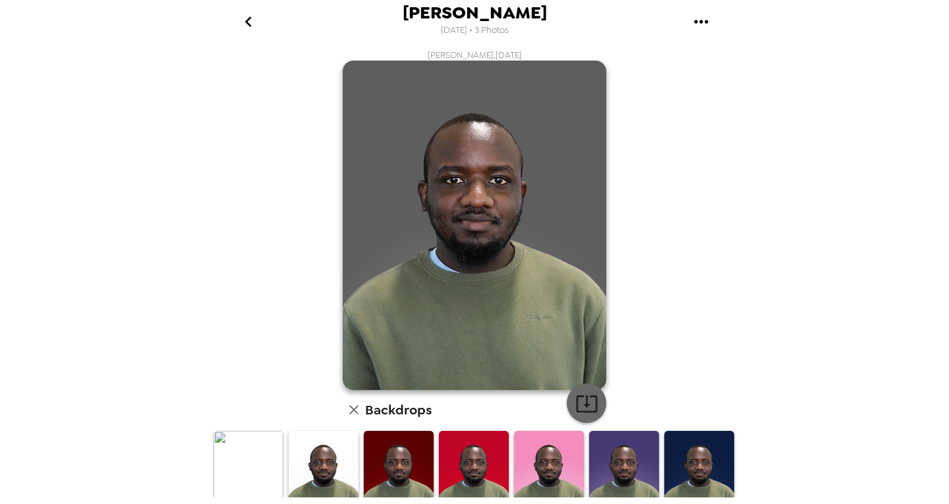
click at [584, 401] on icon "button" at bounding box center [587, 403] width 23 height 23
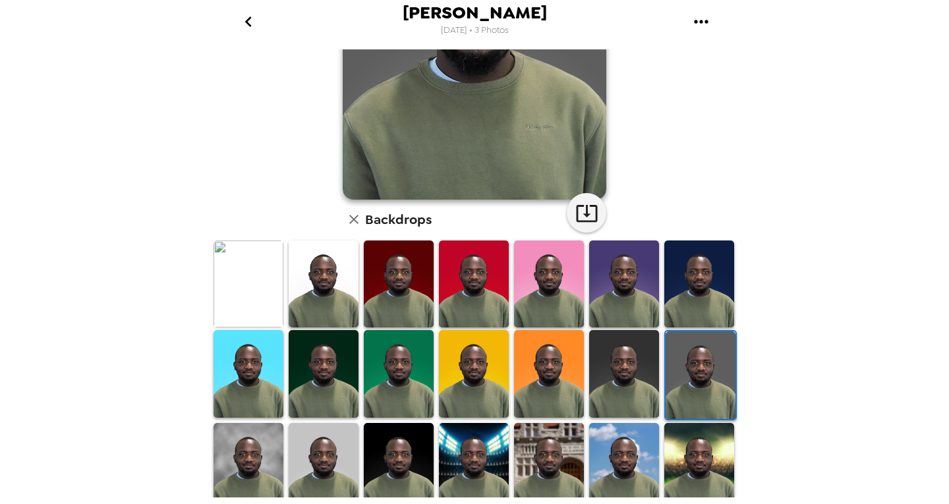
scroll to position [198, 0]
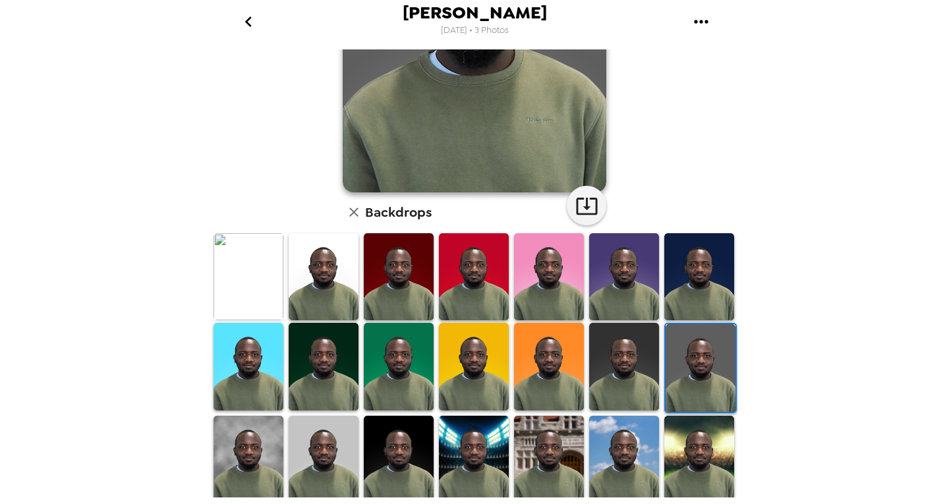
click at [620, 379] on img at bounding box center [624, 366] width 70 height 87
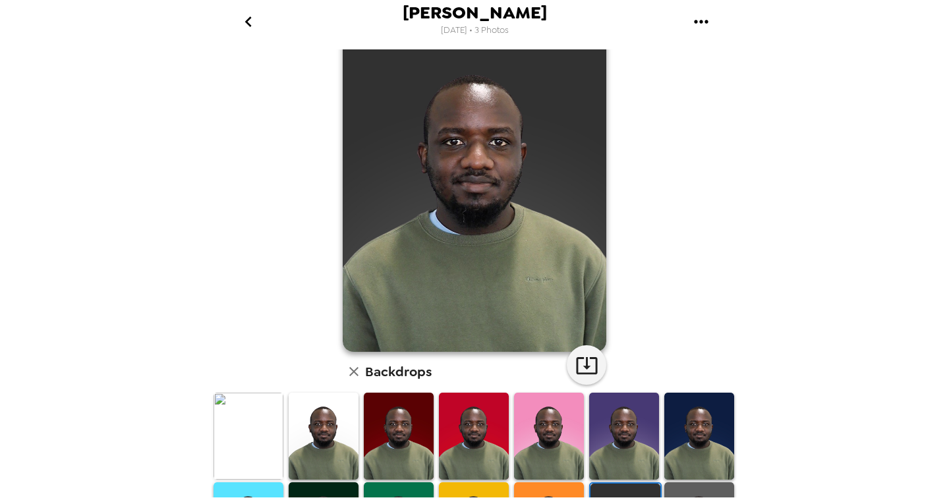
scroll to position [0, 0]
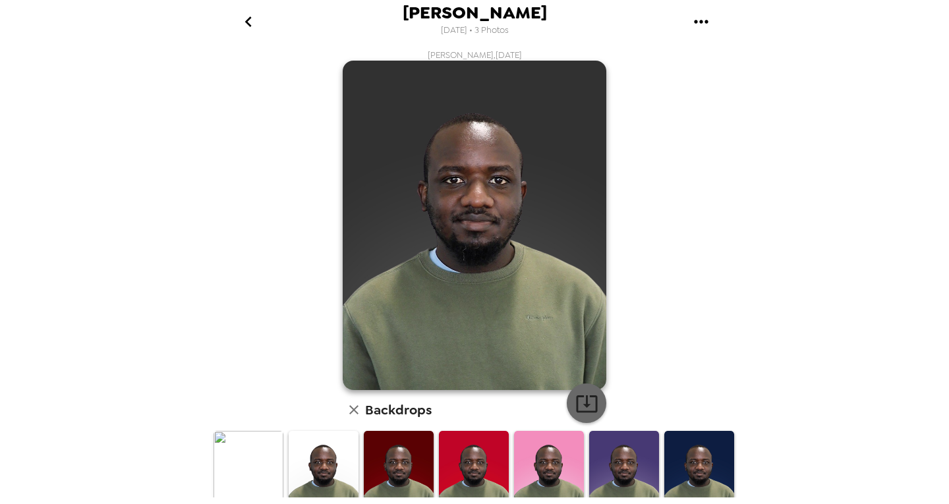
click at [587, 409] on icon "button" at bounding box center [587, 403] width 23 height 23
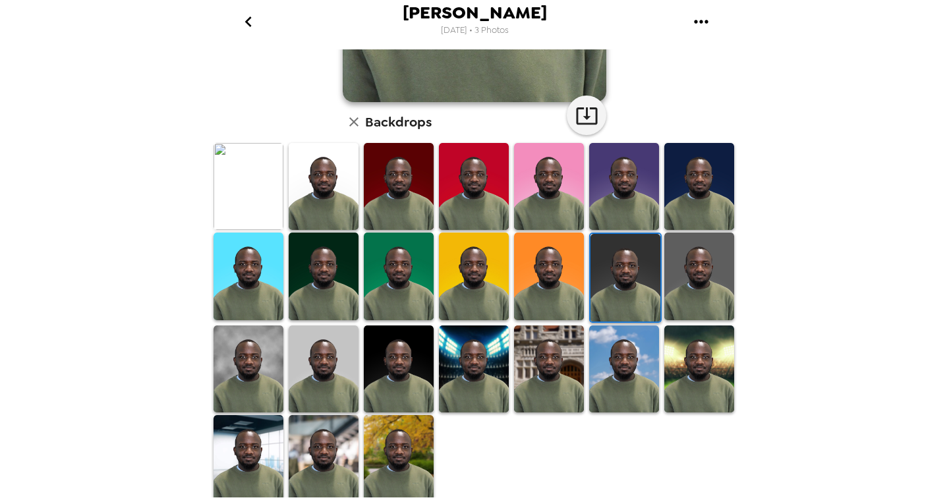
click at [541, 303] on img at bounding box center [549, 276] width 70 height 87
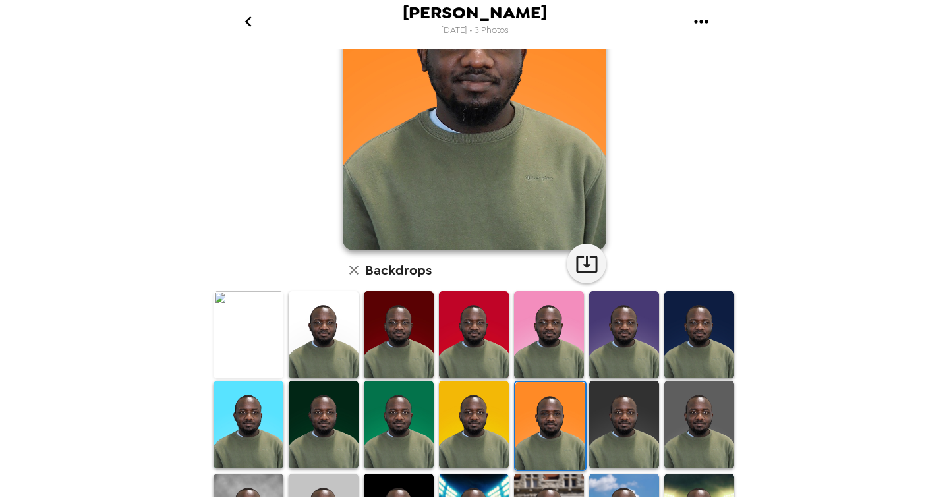
scroll to position [0, 0]
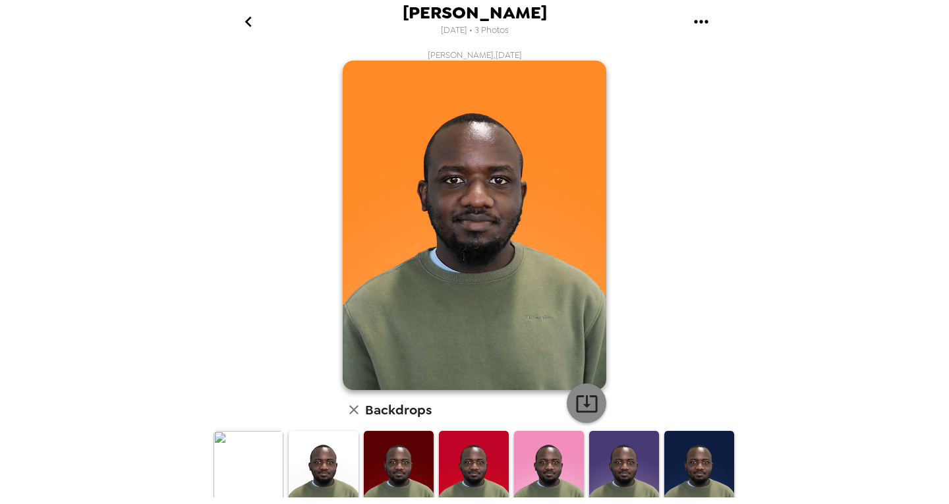
click at [587, 403] on icon "button" at bounding box center [587, 403] width 23 height 23
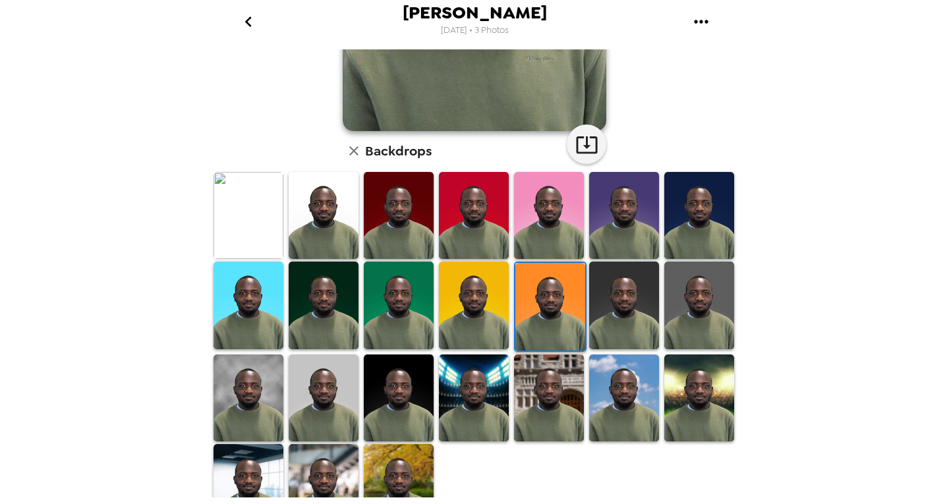
scroll to position [264, 0]
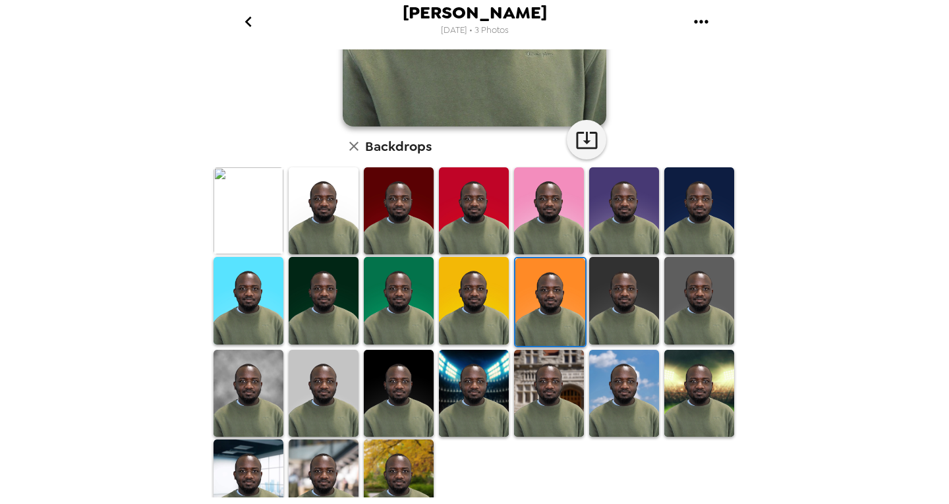
click at [485, 311] on img at bounding box center [474, 300] width 70 height 87
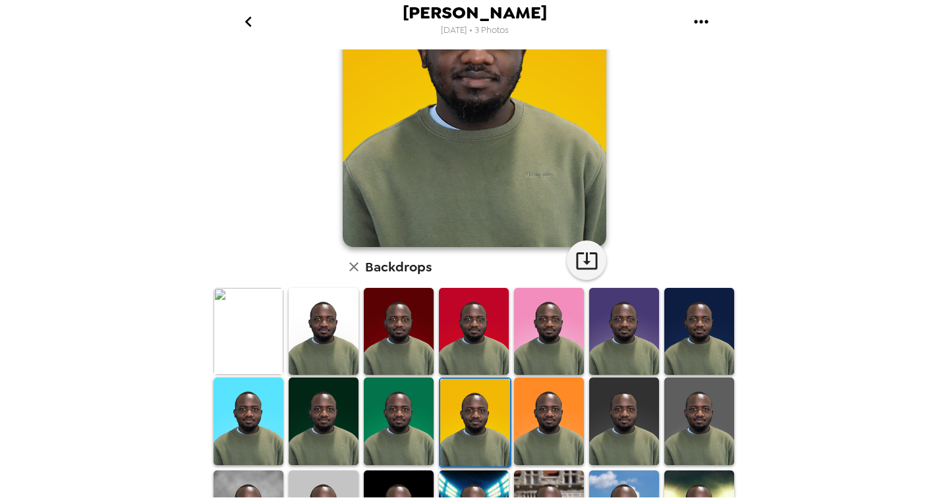
scroll to position [0, 0]
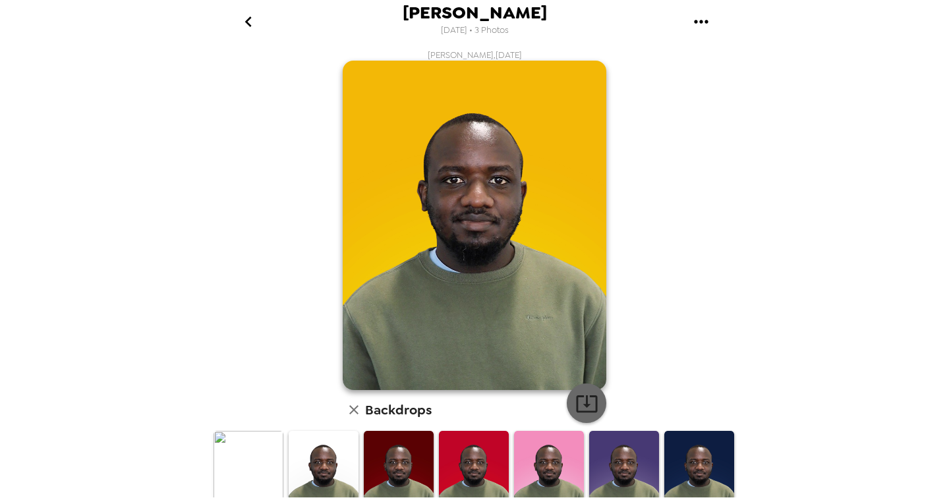
click at [587, 416] on button "button" at bounding box center [587, 404] width 40 height 40
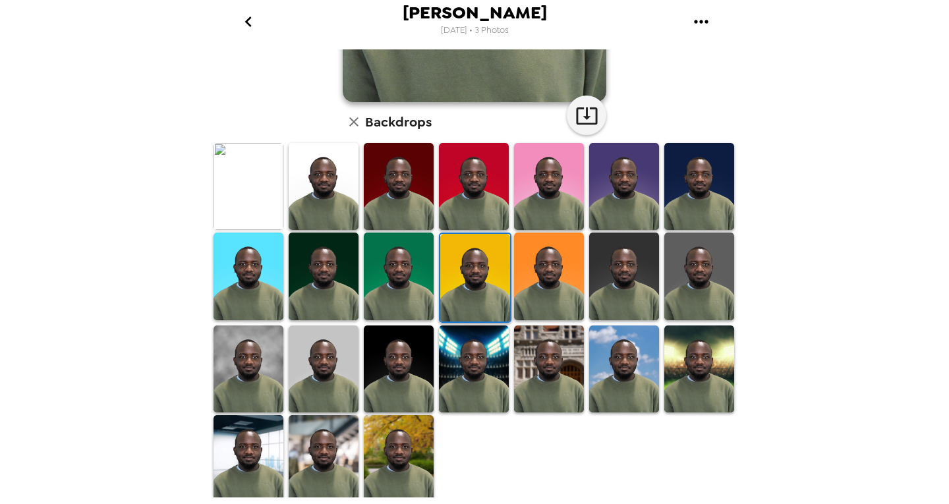
click at [251, 283] on img at bounding box center [249, 276] width 70 height 87
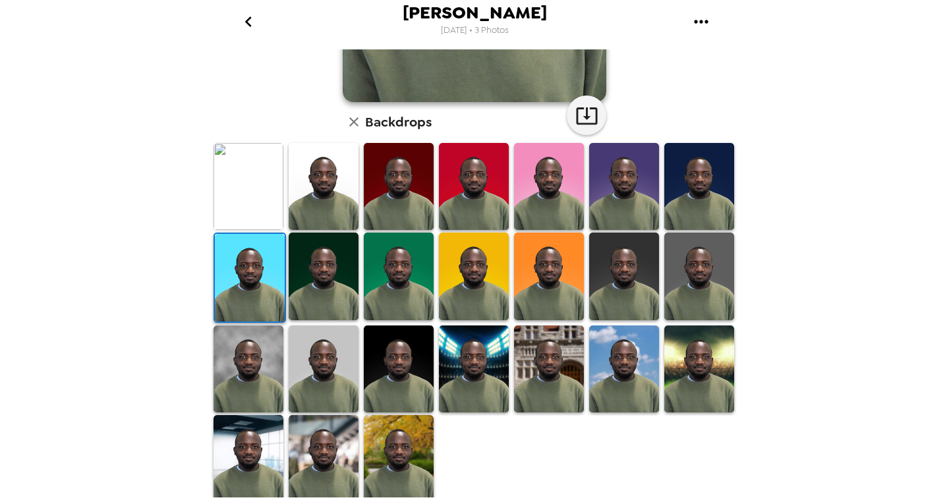
click at [311, 375] on img at bounding box center [324, 369] width 70 height 87
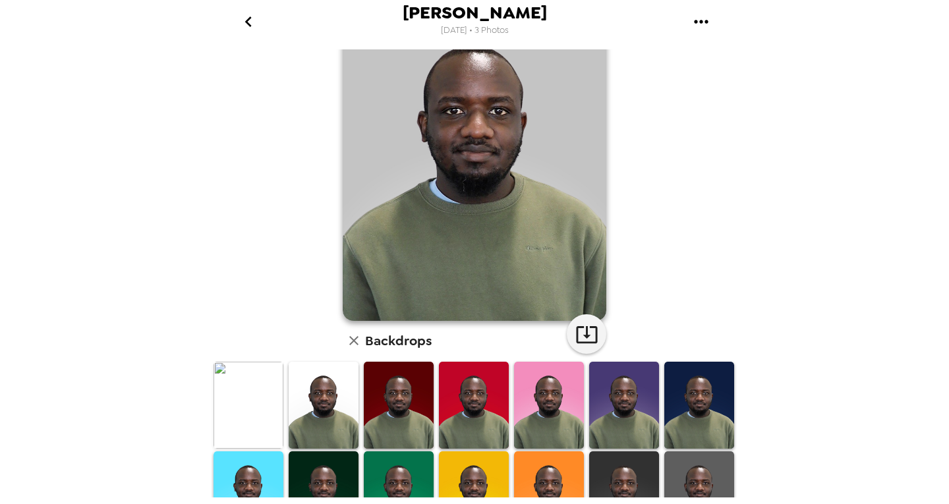
scroll to position [0, 0]
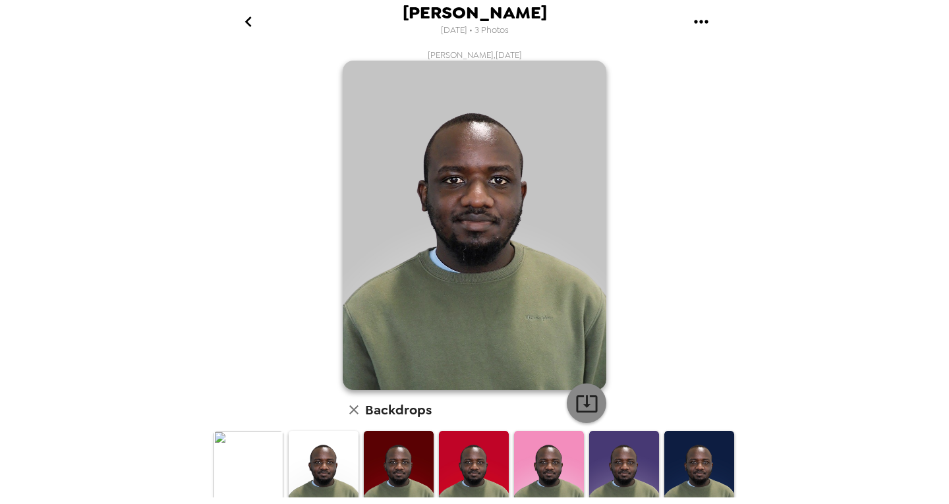
click at [576, 404] on icon "button" at bounding box center [587, 403] width 23 height 23
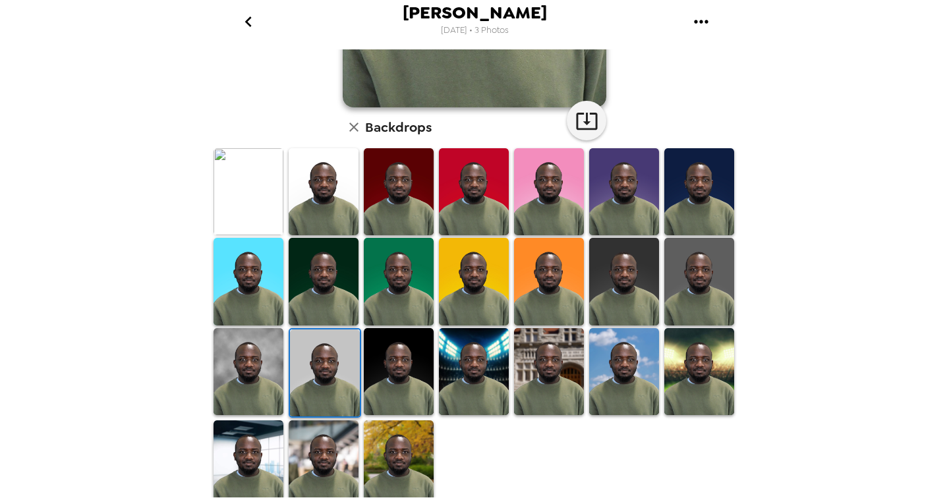
scroll to position [288, 0]
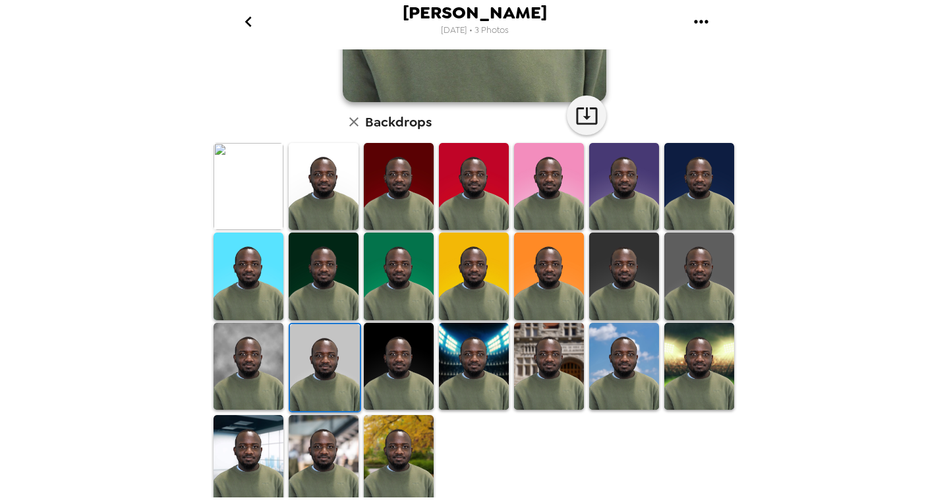
click at [242, 374] on img at bounding box center [249, 366] width 70 height 87
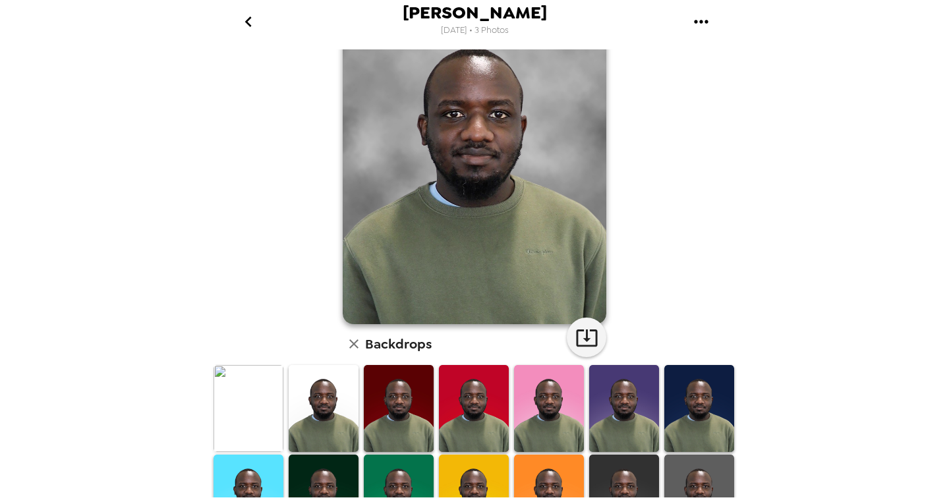
scroll to position [0, 0]
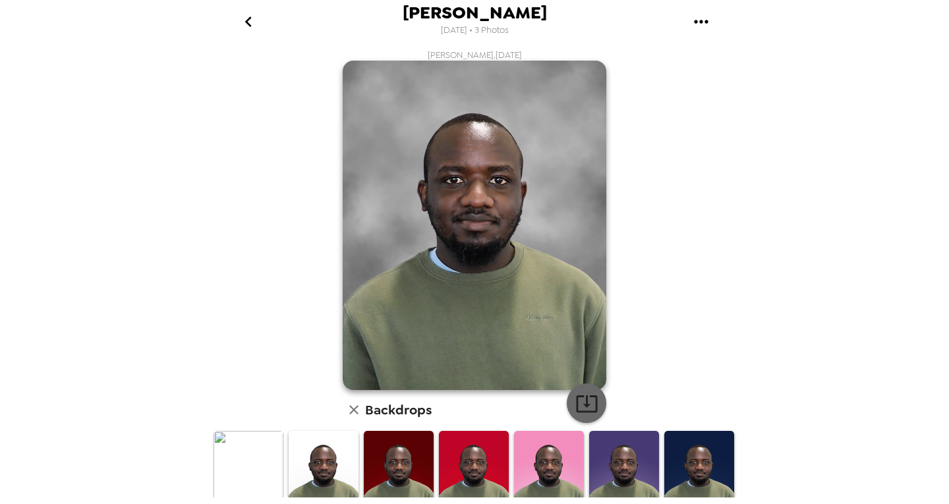
click at [577, 403] on icon "button" at bounding box center [587, 403] width 23 height 23
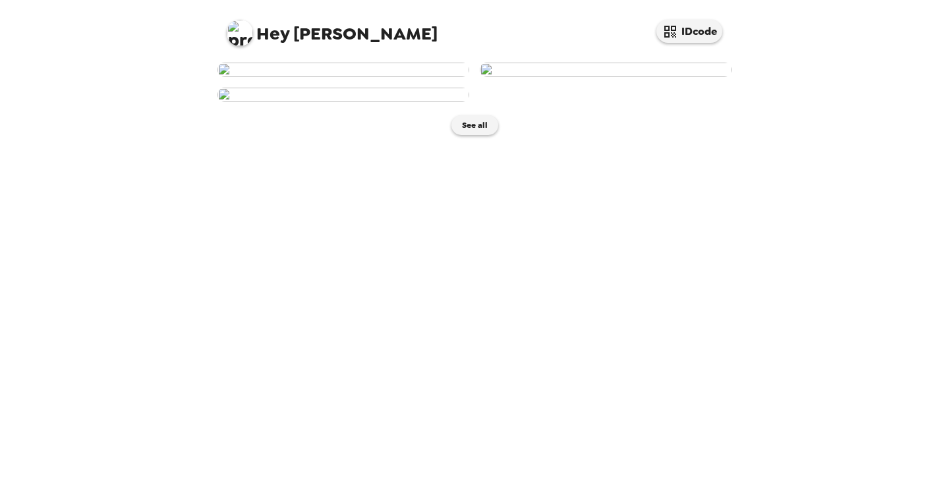
click at [374, 77] on img at bounding box center [344, 70] width 252 height 15
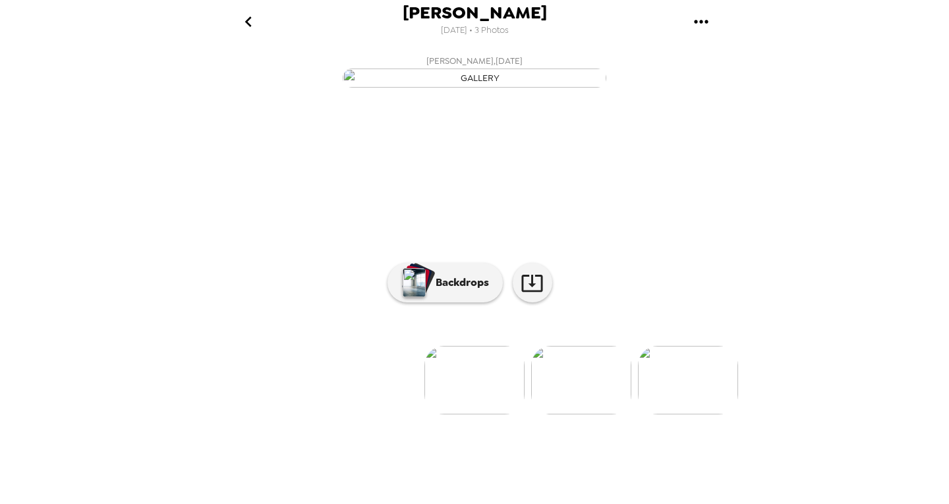
scroll to position [66, 0]
click at [450, 303] on button "Backdrops" at bounding box center [445, 283] width 115 height 40
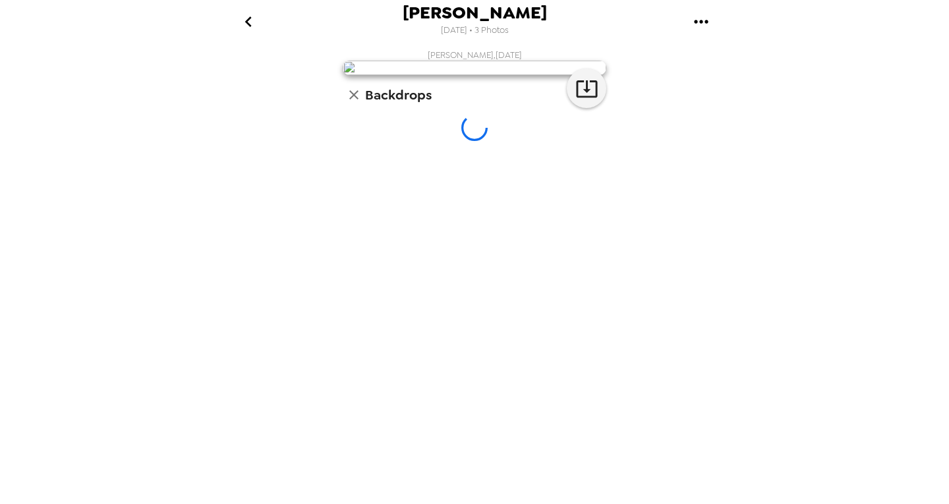
scroll to position [0, 0]
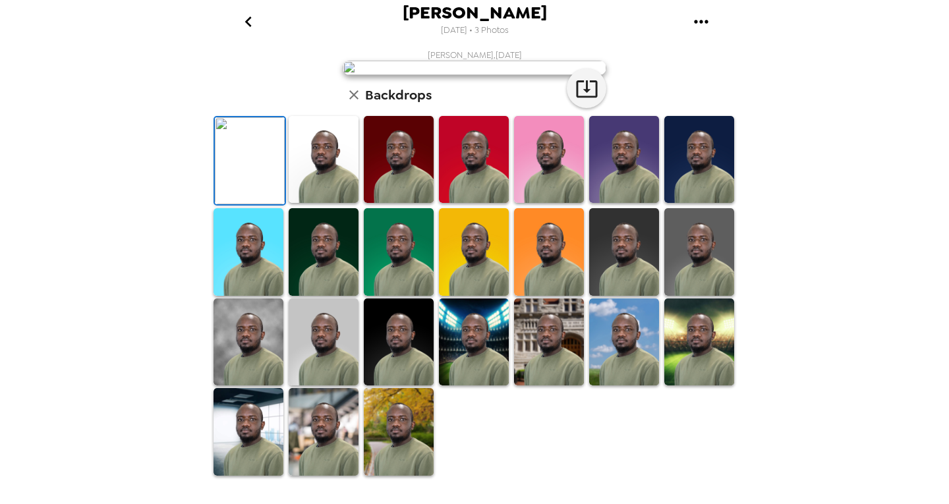
click at [253, 355] on img at bounding box center [249, 342] width 70 height 87
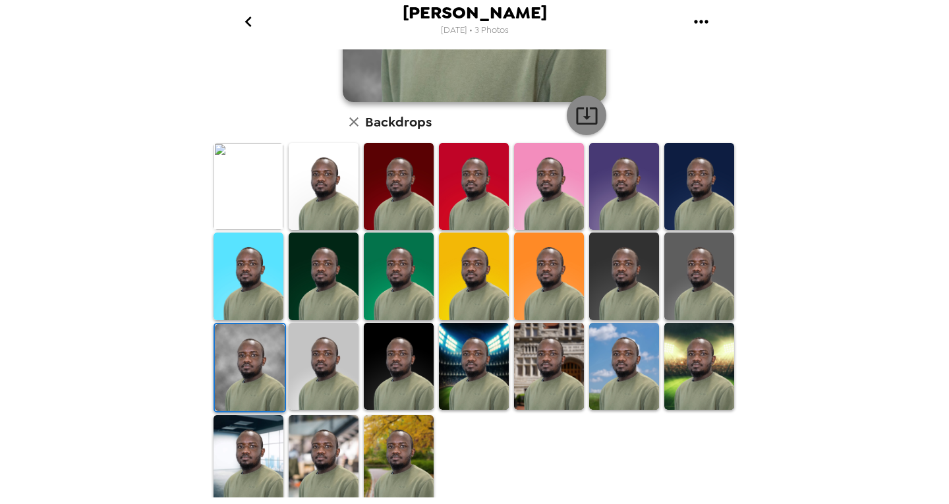
click at [587, 111] on icon "button" at bounding box center [587, 115] width 23 height 23
click at [233, 49] on div "[PERSON_NAME] , [DATE] Backdrops" at bounding box center [474, 132] width 527 height 743
